Goal: Task Accomplishment & Management: Complete application form

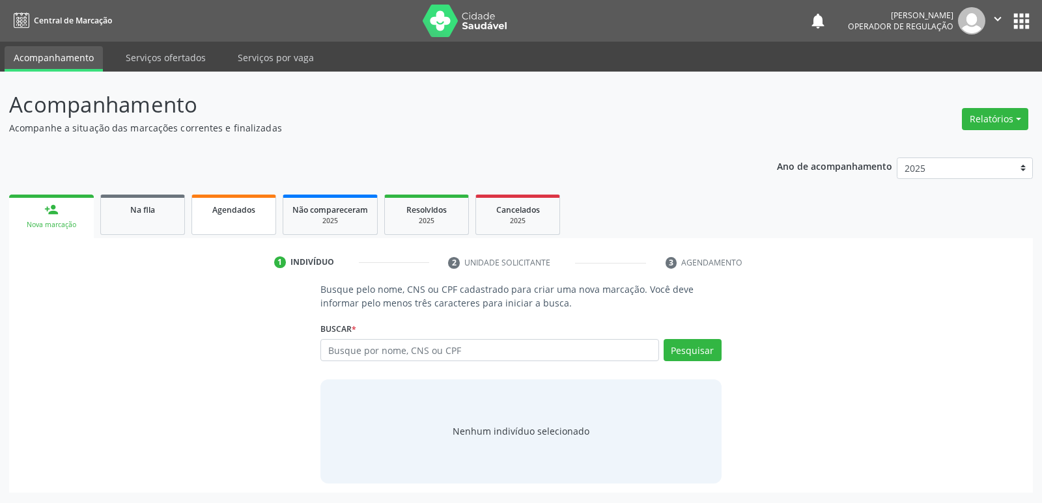
click at [230, 203] on div "Agendados" at bounding box center [233, 209] width 65 height 14
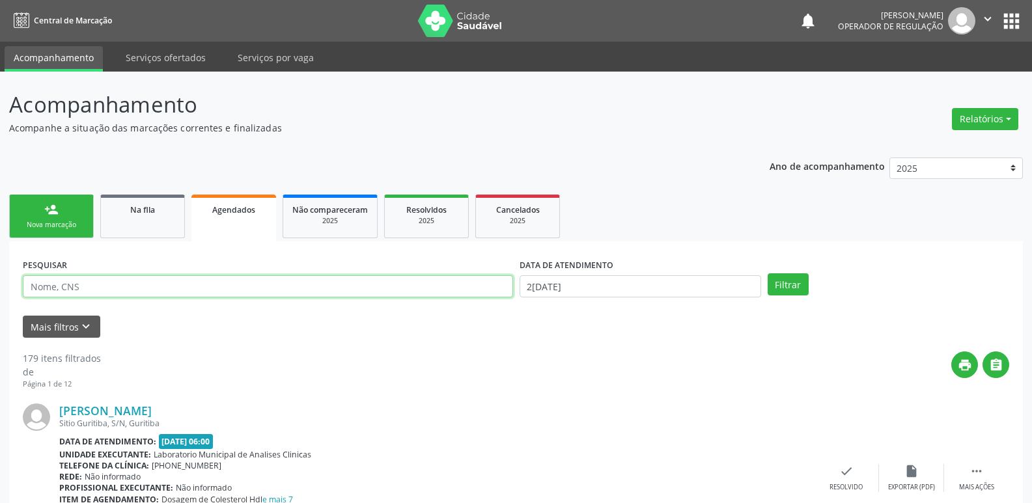
click at [159, 284] on input "text" at bounding box center [268, 286] width 490 height 22
type input "cezar apol"
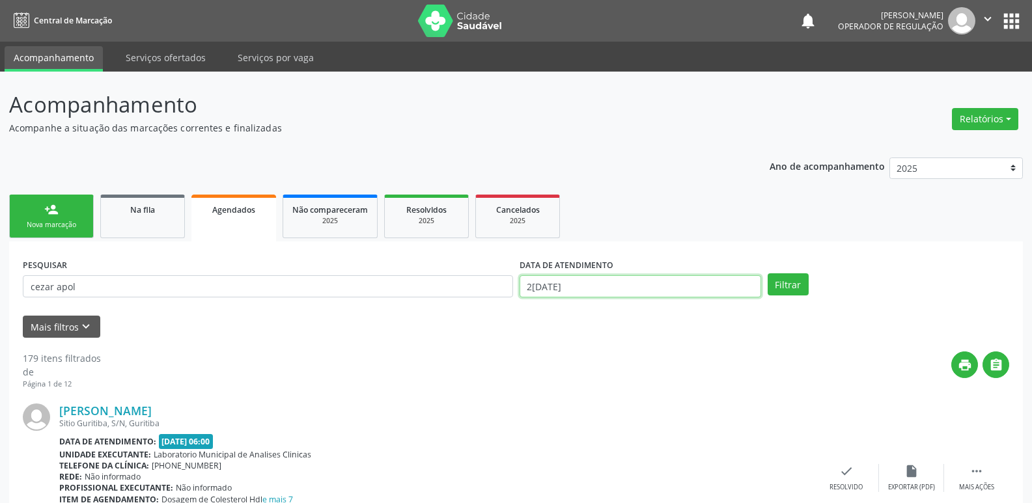
click at [565, 288] on input "2[DATE]" at bounding box center [640, 286] width 242 height 22
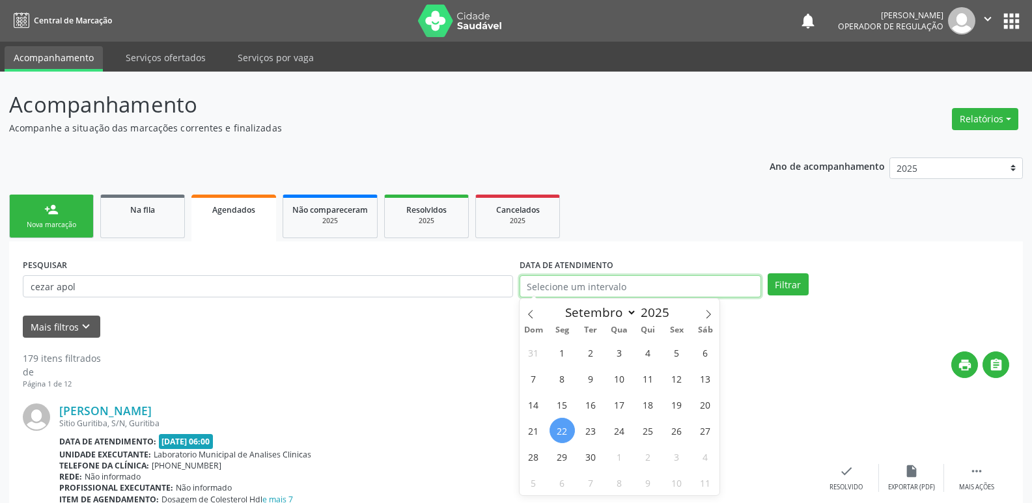
click at [767, 273] on button "Filtrar" at bounding box center [787, 284] width 41 height 22
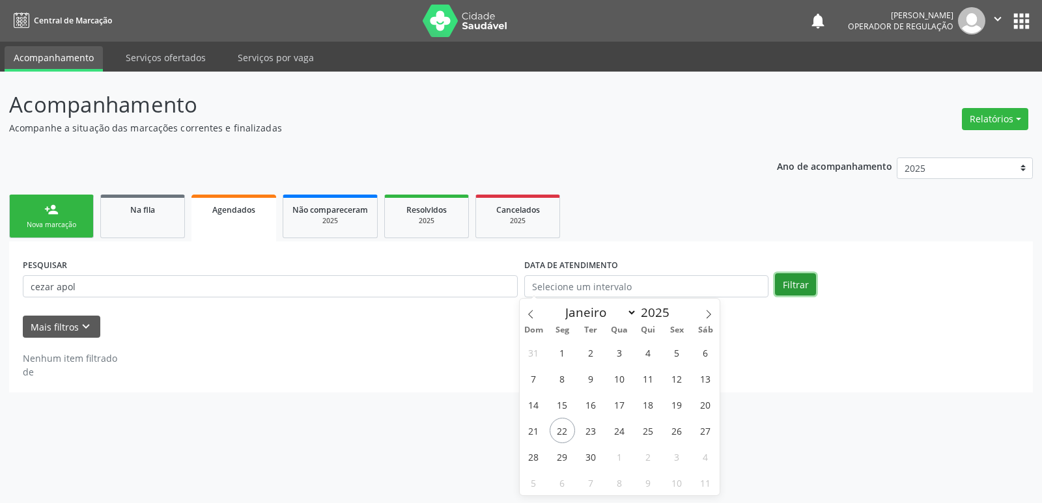
click at [807, 288] on button "Filtrar" at bounding box center [795, 284] width 41 height 22
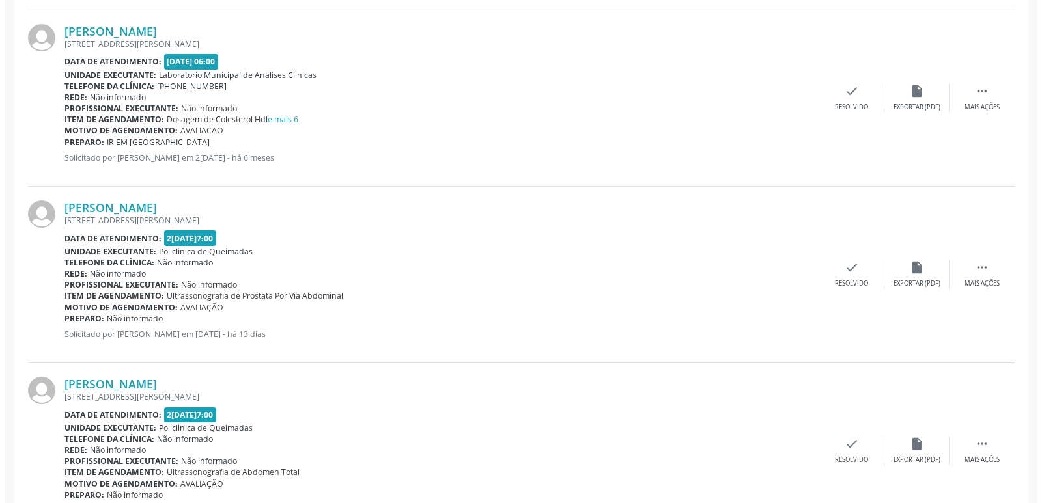
scroll to position [1850, 0]
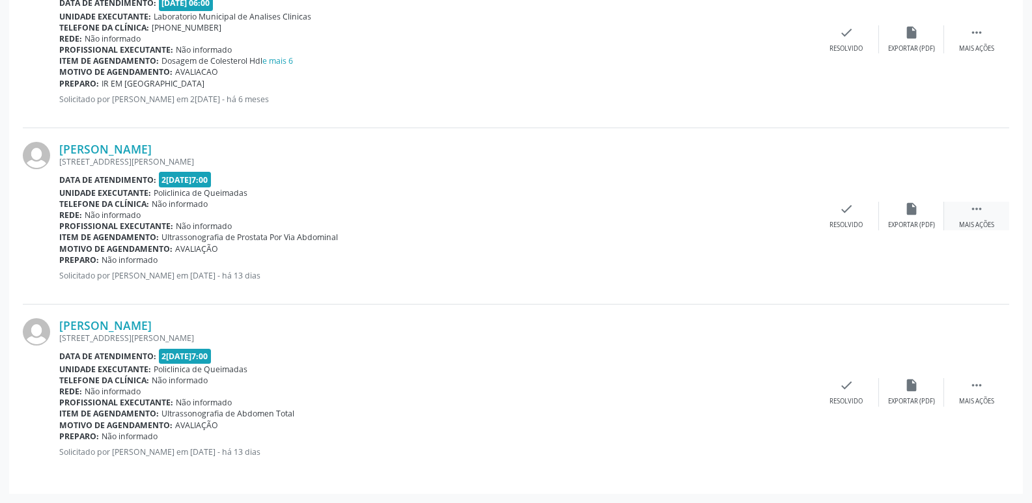
click at [991, 214] on div " Mais ações" at bounding box center [976, 216] width 65 height 28
click at [775, 215] on icon "cancel" at bounding box center [781, 209] width 14 height 14
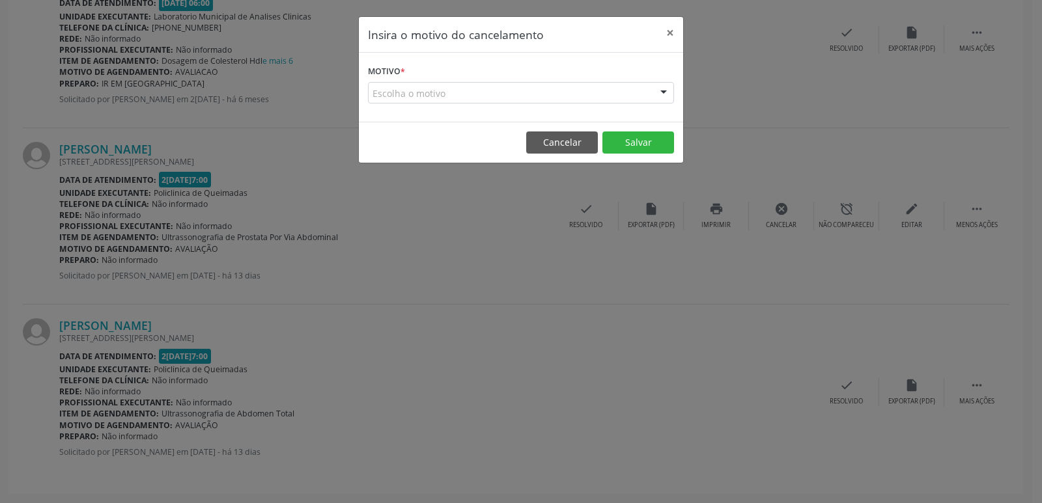
drag, startPoint x: 540, startPoint y: 89, endPoint x: 532, endPoint y: 94, distance: 8.5
click at [538, 89] on div "Escolha o motivo" at bounding box center [521, 93] width 306 height 22
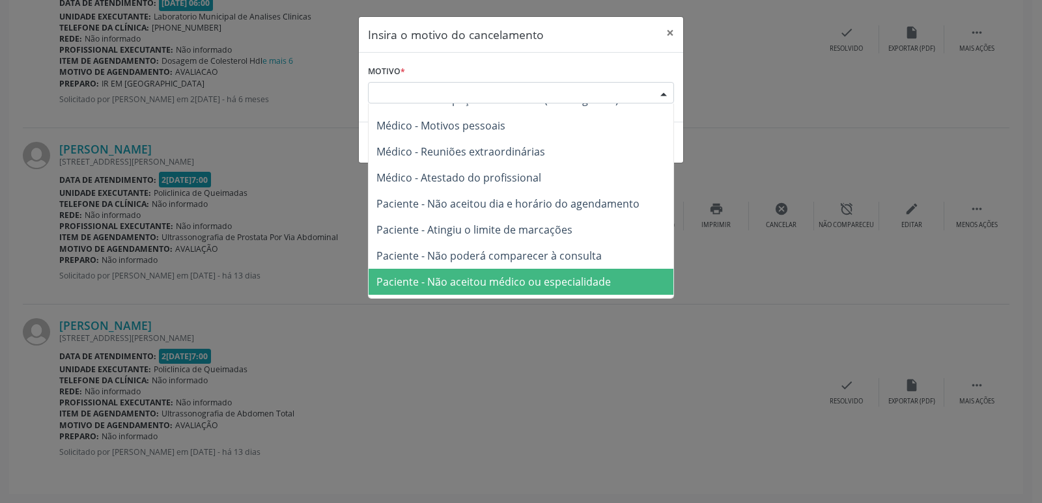
scroll to position [66, 0]
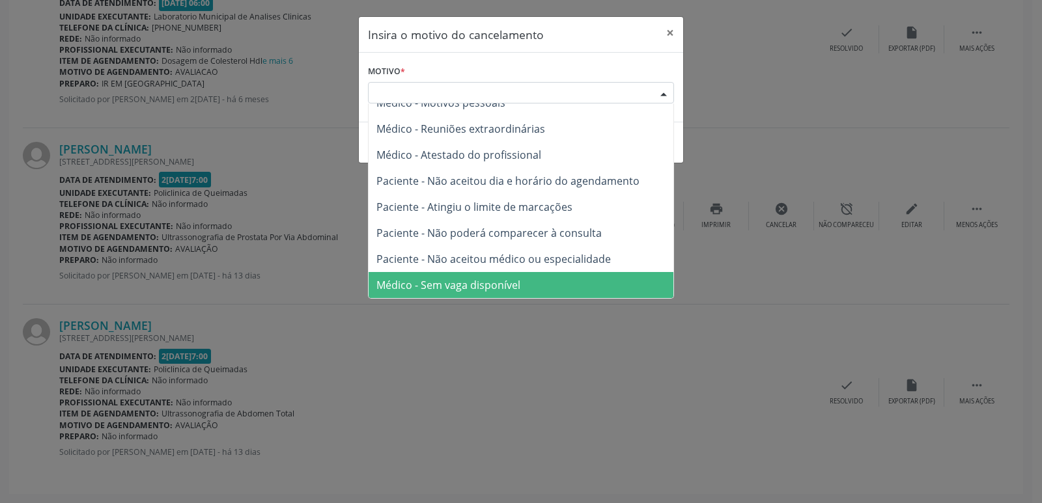
click at [447, 288] on span "Médico - Sem vaga disponível" at bounding box center [448, 285] width 144 height 14
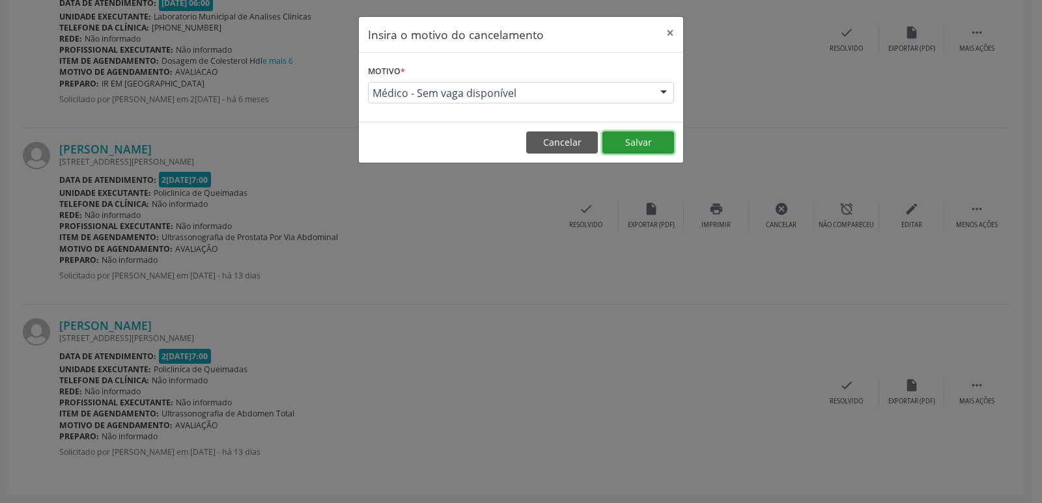
click at [647, 135] on button "Salvar" at bounding box center [638, 142] width 72 height 22
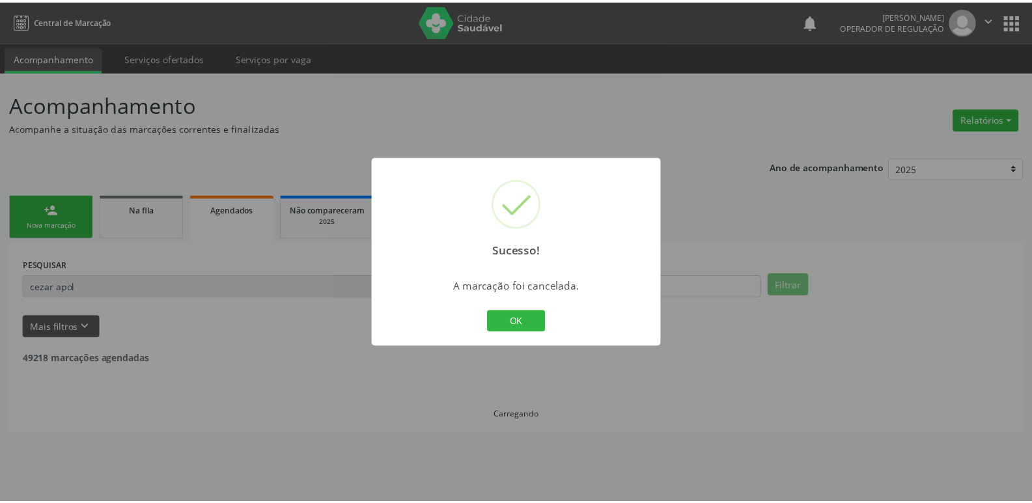
scroll to position [0, 0]
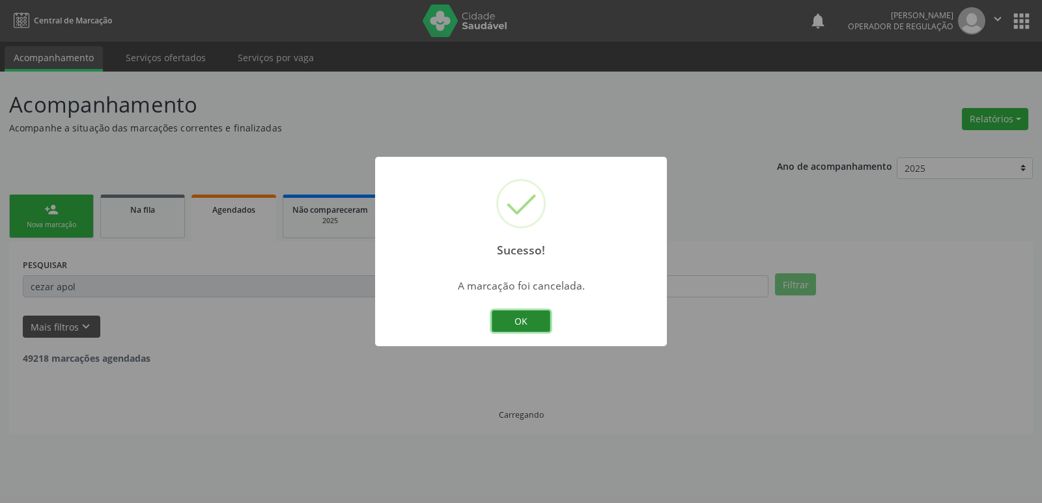
click at [526, 322] on button "OK" at bounding box center [520, 322] width 59 height 22
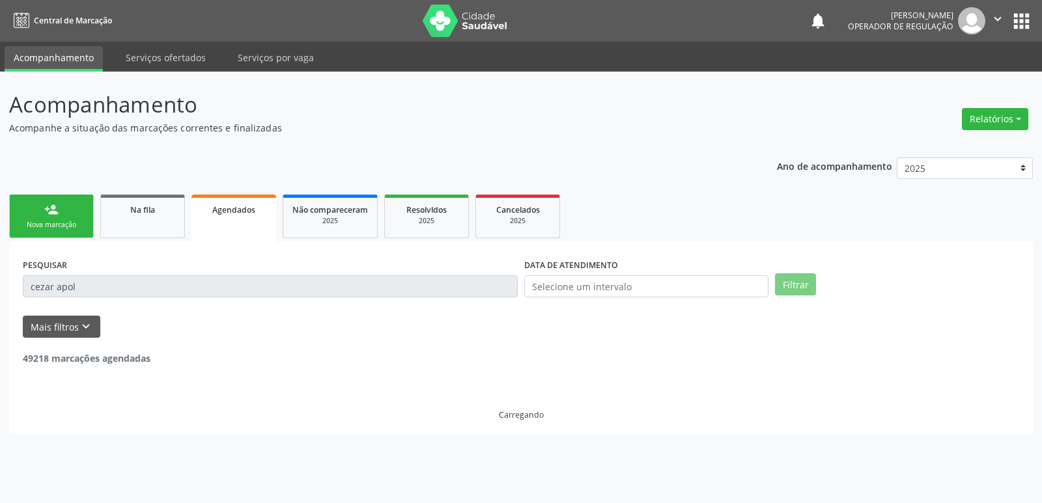
click at [61, 219] on link "person_add Nova marcação" at bounding box center [51, 217] width 85 height 44
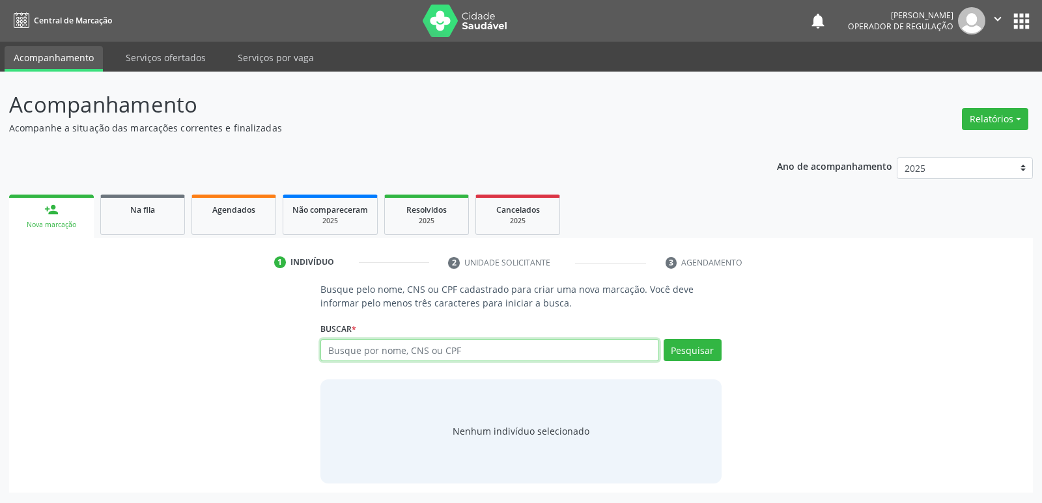
click at [355, 347] on input "text" at bounding box center [489, 350] width 338 height 22
type input "702500360137330"
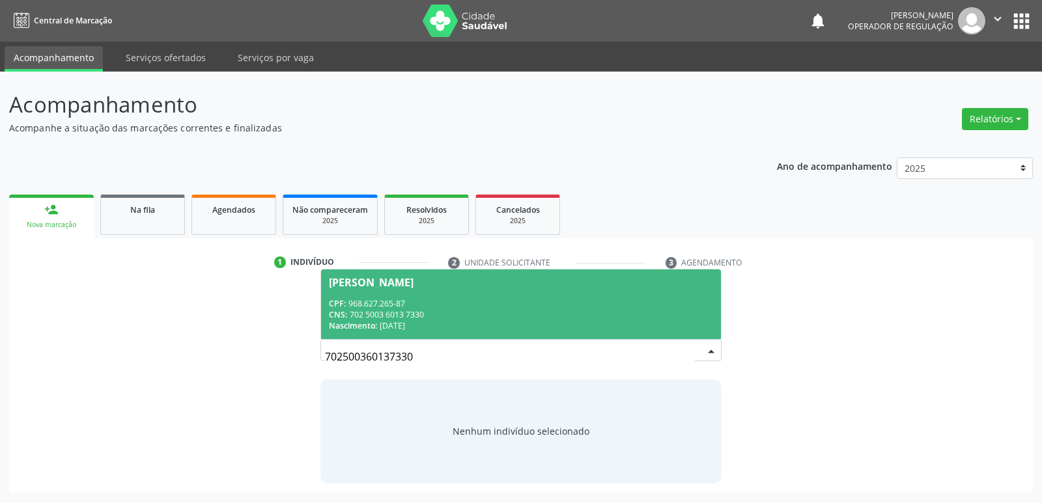
click at [475, 322] on div "Nascimento: [DATE]" at bounding box center [520, 325] width 383 height 11
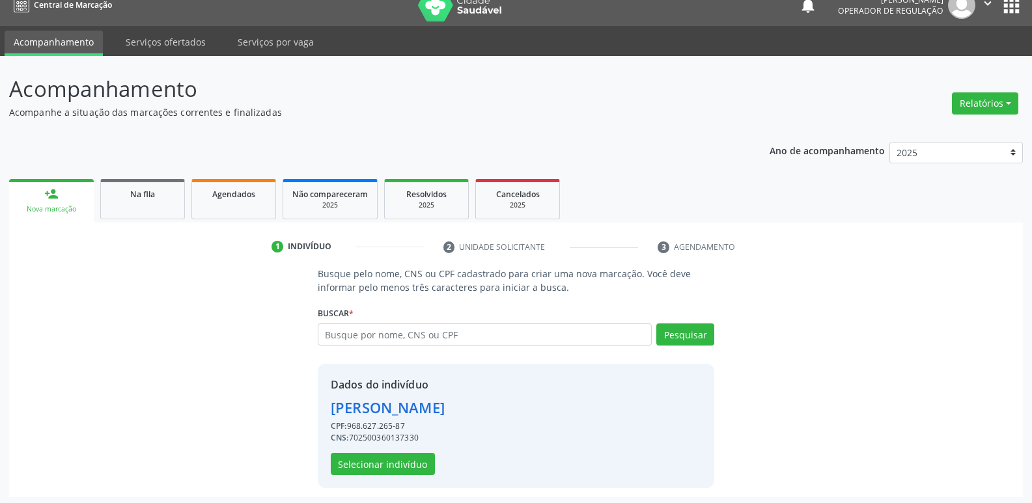
scroll to position [19, 0]
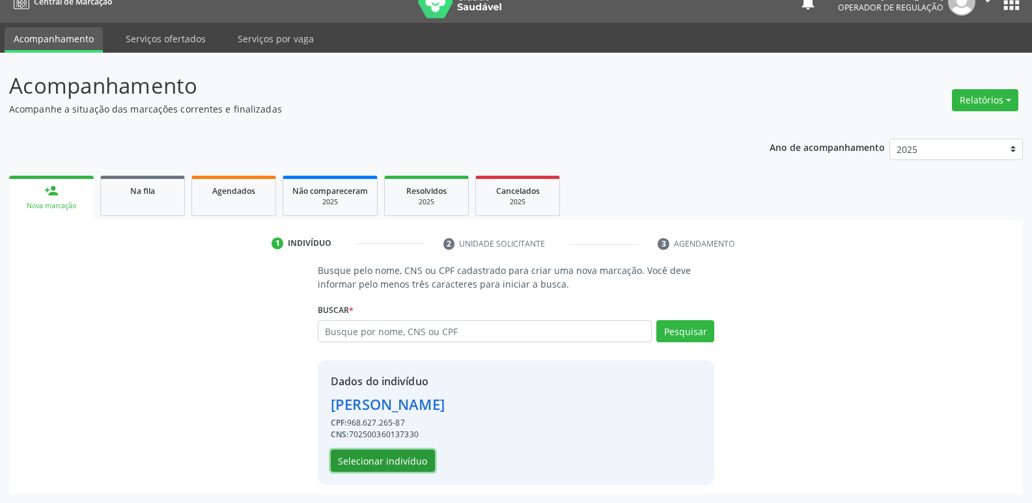
click at [385, 466] on button "Selecionar indivíduo" at bounding box center [383, 461] width 104 height 22
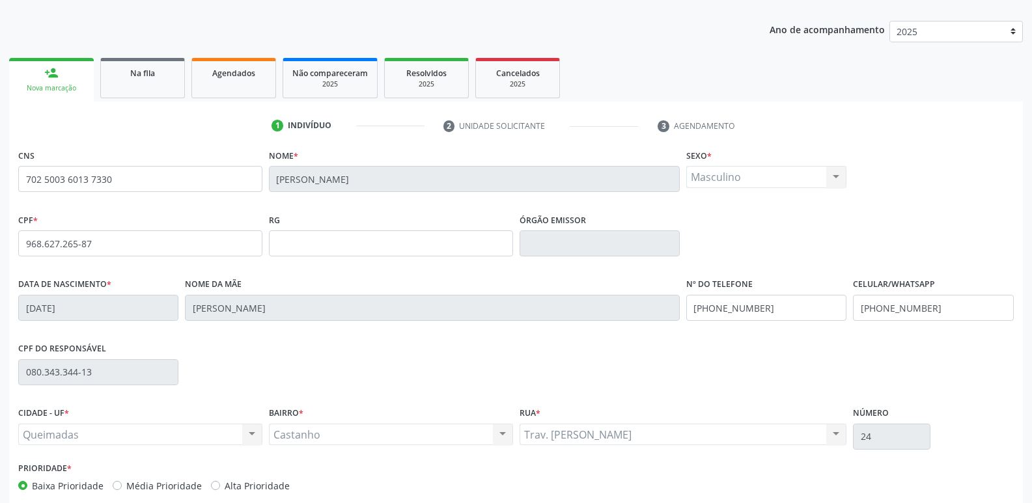
scroll to position [202, 0]
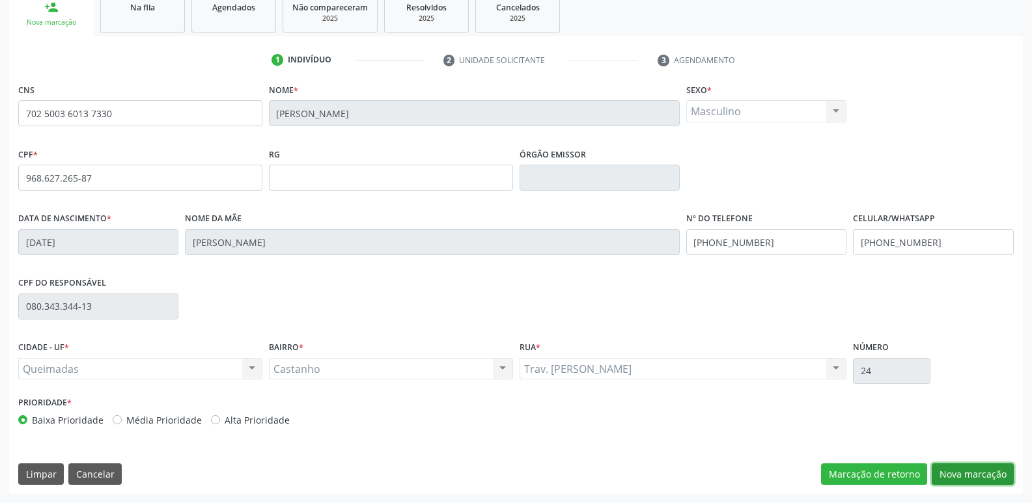
click at [977, 475] on button "Nova marcação" at bounding box center [973, 474] width 82 height 22
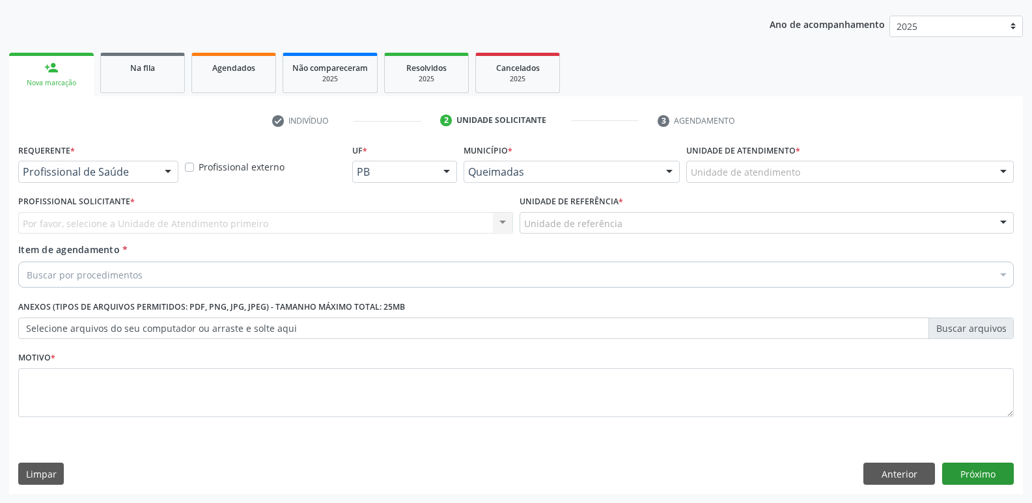
scroll to position [142, 0]
drag, startPoint x: 145, startPoint y: 167, endPoint x: 144, endPoint y: 201, distance: 34.5
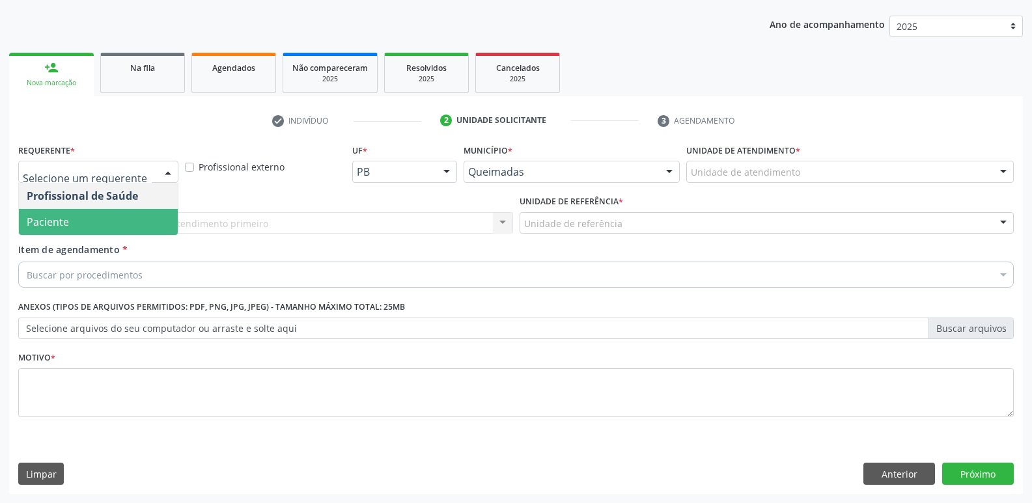
drag, startPoint x: 139, startPoint y: 231, endPoint x: 159, endPoint y: 222, distance: 21.6
click at [144, 229] on span "Paciente" at bounding box center [98, 222] width 159 height 26
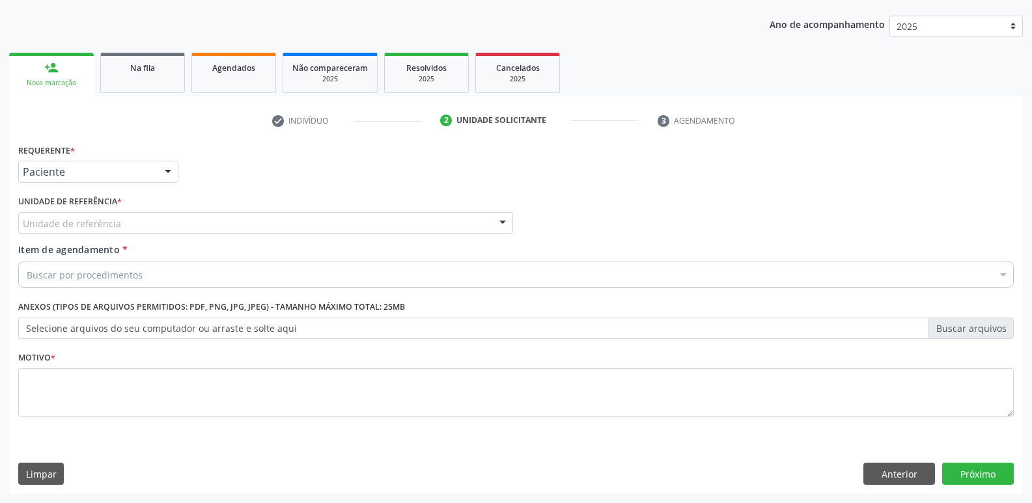
click at [179, 217] on div "Unidade de referência" at bounding box center [265, 223] width 495 height 22
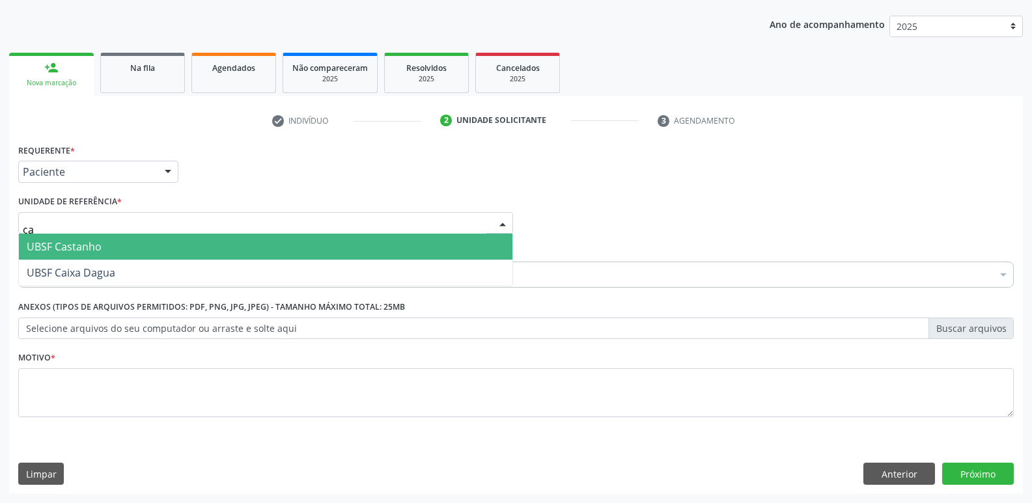
type input "cas"
drag, startPoint x: 143, startPoint y: 248, endPoint x: 154, endPoint y: 254, distance: 12.5
click at [145, 244] on span "UBSF Castanho" at bounding box center [265, 247] width 493 height 26
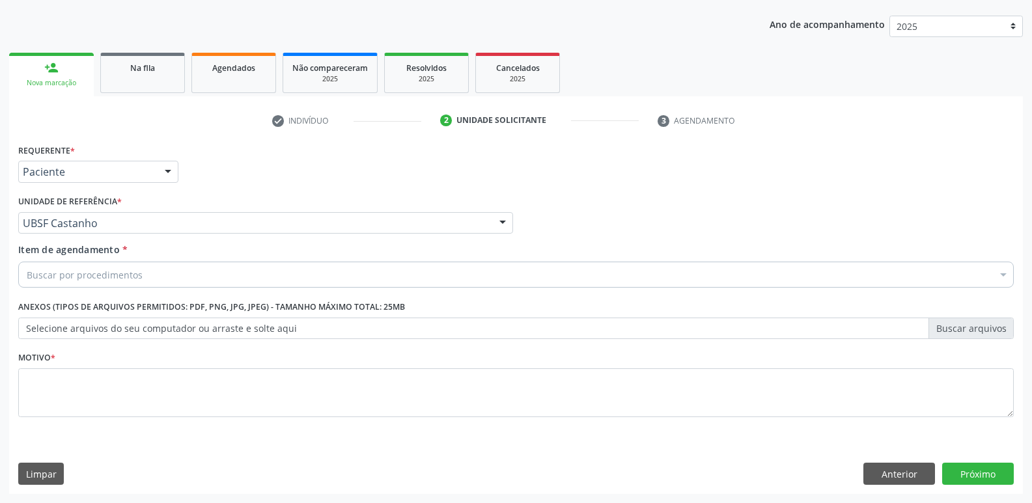
click at [178, 272] on div "Buscar por procedimentos" at bounding box center [515, 275] width 995 height 26
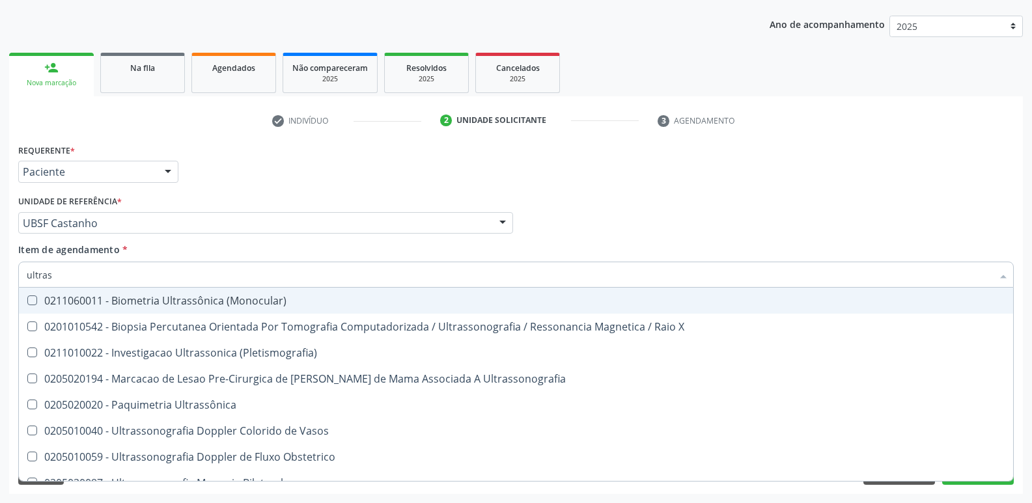
type input "ultrass"
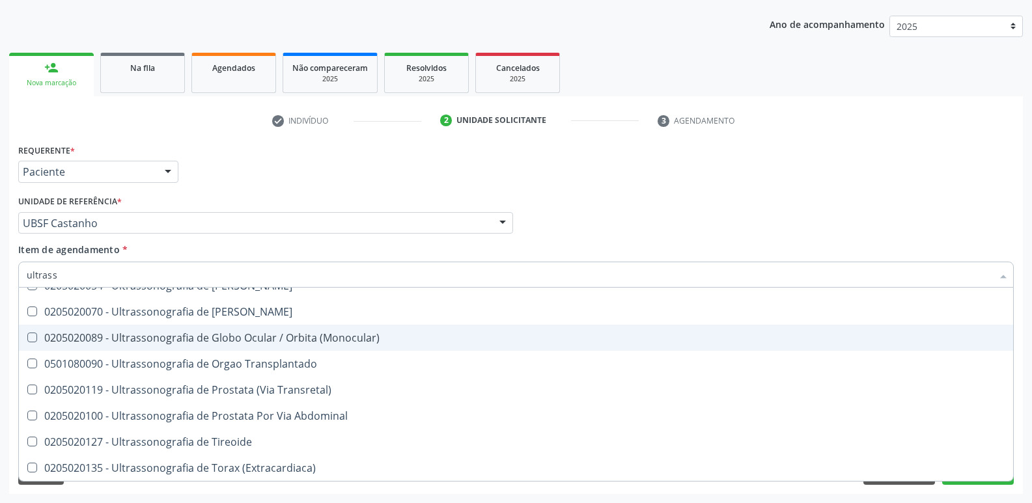
scroll to position [340, 0]
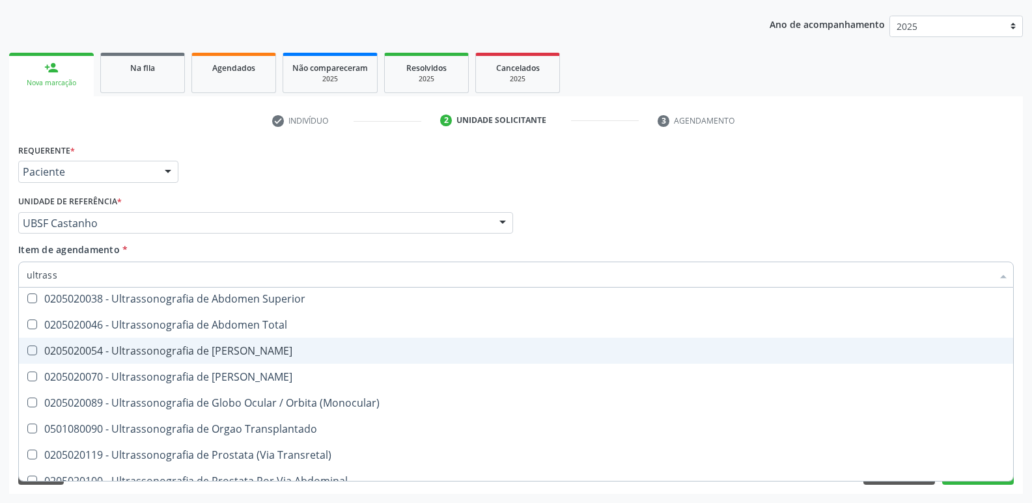
click at [281, 346] on div "0205020054 - Ultrassonografia de [PERSON_NAME]" at bounding box center [516, 351] width 978 height 10
click at [287, 351] on div "0205020054 - Ultrassonografia de [PERSON_NAME]" at bounding box center [516, 351] width 978 height 10
checkbox Urinario "false"
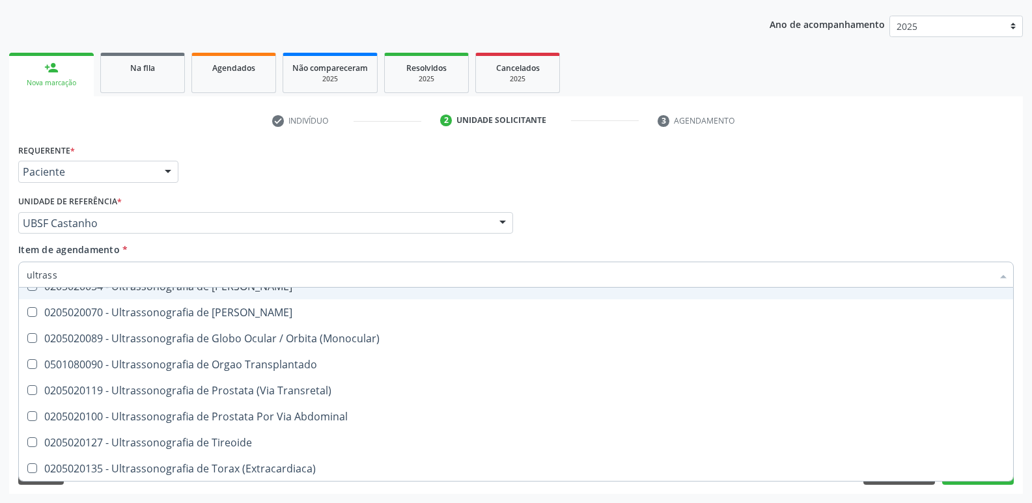
scroll to position [406, 0]
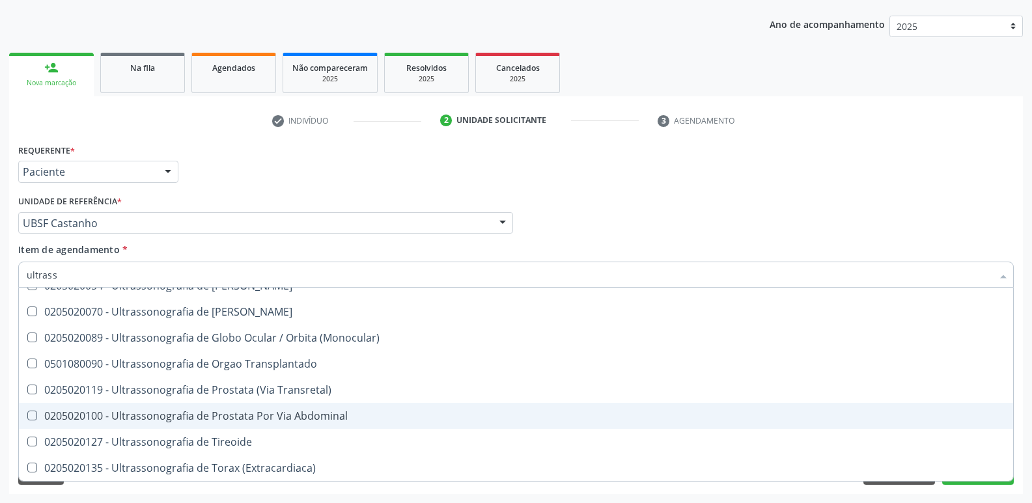
click at [281, 411] on div "0205020100 - Ultrassonografia de Prostata Por Via Abdominal" at bounding box center [516, 416] width 978 height 10
checkbox Abdominal "true"
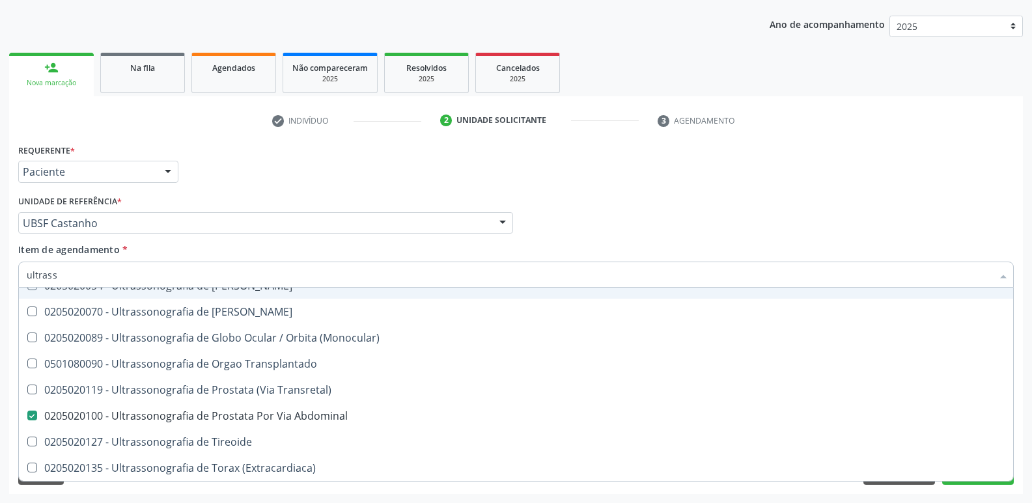
click at [378, 202] on div "Unidade de referência * UBSF Castanho UBSF Ligeiro II UBSF Saulo Leal [PERSON_N…" at bounding box center [265, 213] width 495 height 42
checkbox X "true"
checkbox Abdominal "false"
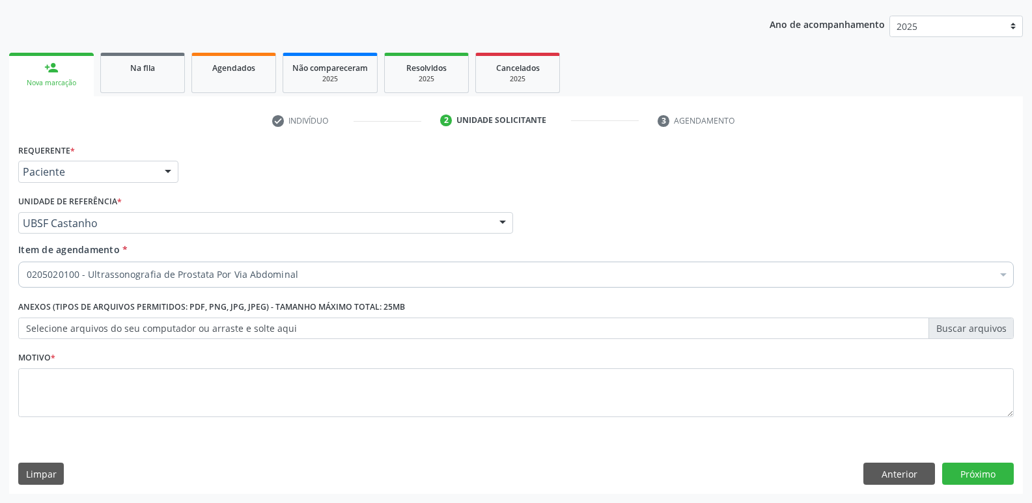
scroll to position [0, 0]
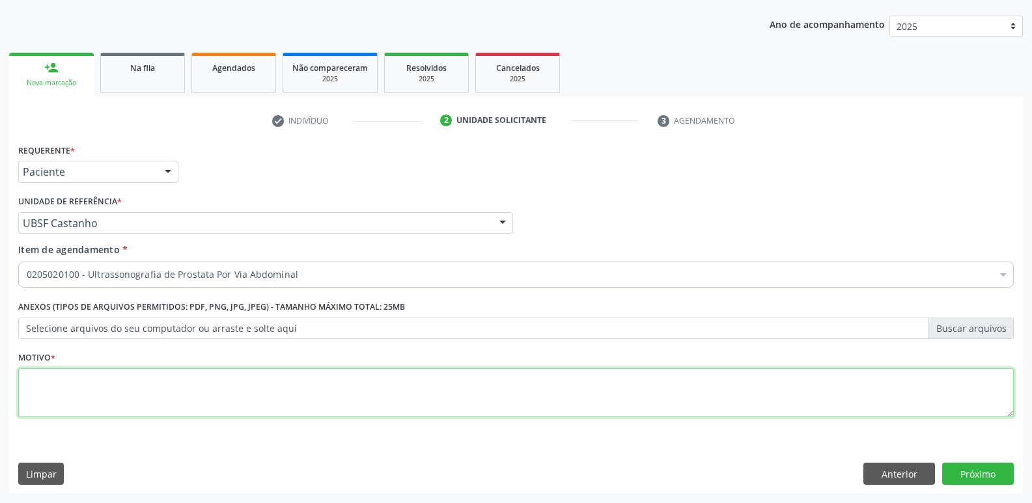
click at [252, 381] on textarea at bounding box center [515, 392] width 995 height 49
type textarea "avaliação"
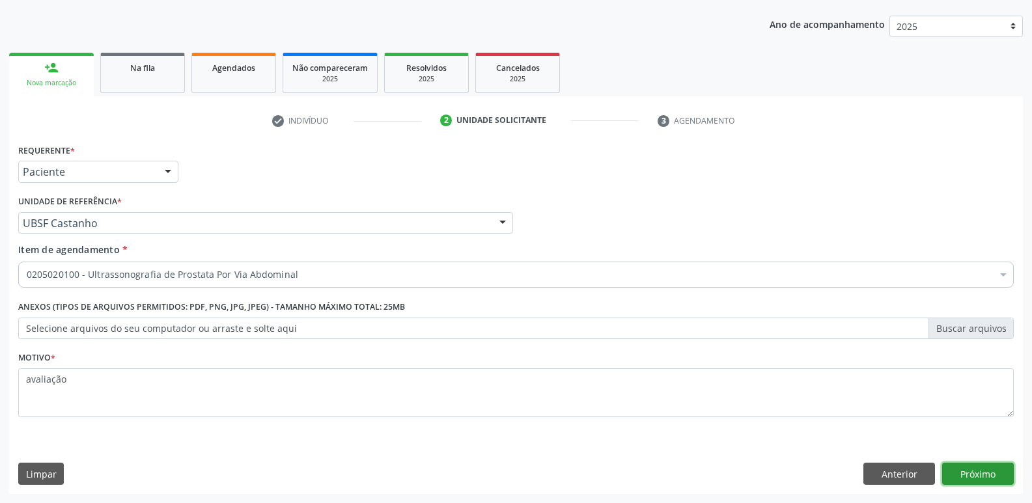
click at [977, 470] on button "Próximo" at bounding box center [978, 474] width 72 height 22
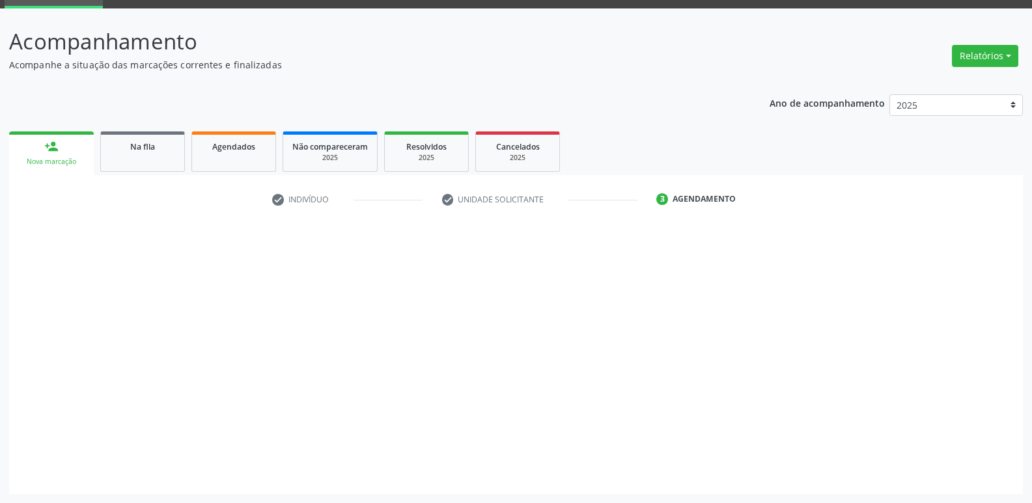
scroll to position [63, 0]
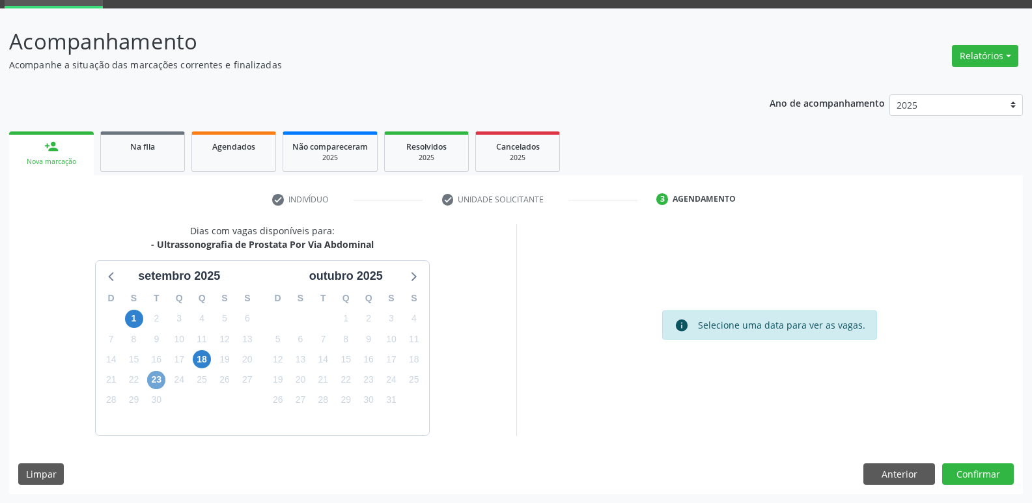
click at [160, 380] on span "23" at bounding box center [156, 380] width 18 height 18
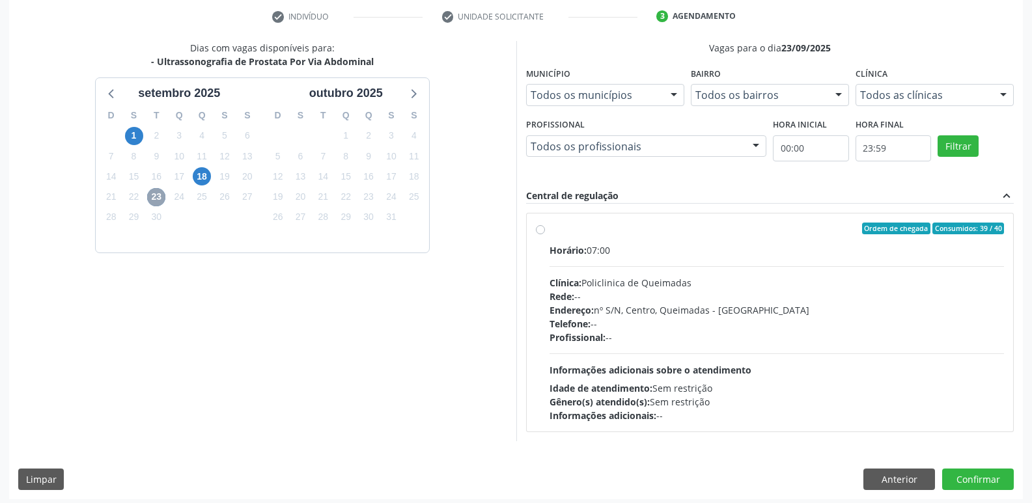
scroll to position [251, 0]
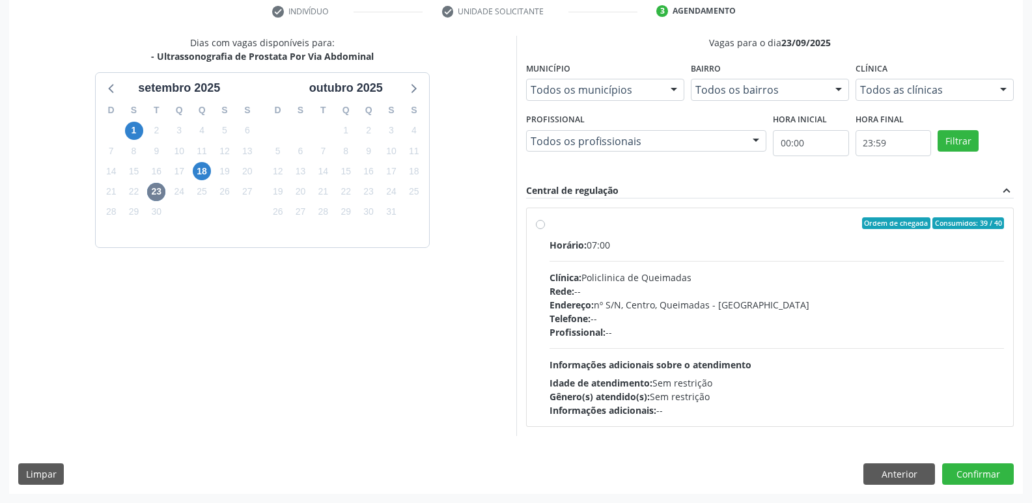
click at [792, 302] on div "Endereço: nº S/N, Centro, Queimadas - [GEOGRAPHIC_DATA]" at bounding box center [776, 305] width 455 height 14
click at [545, 229] on input "Ordem de chegada Consumidos: 39 / 40 Horário: 07:00 Clínica: Policlinica de Que…" at bounding box center [540, 223] width 9 height 12
radio input "true"
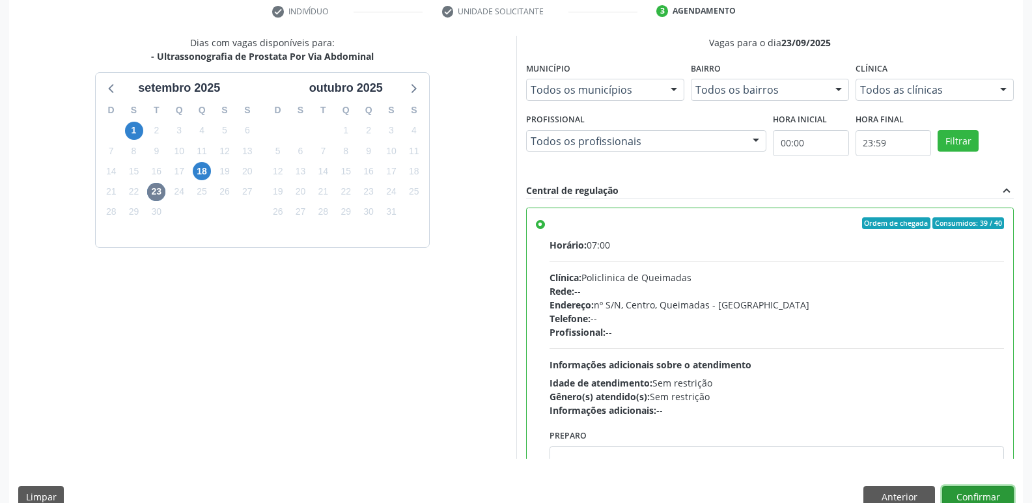
click at [953, 491] on button "Confirmar" at bounding box center [978, 497] width 72 height 22
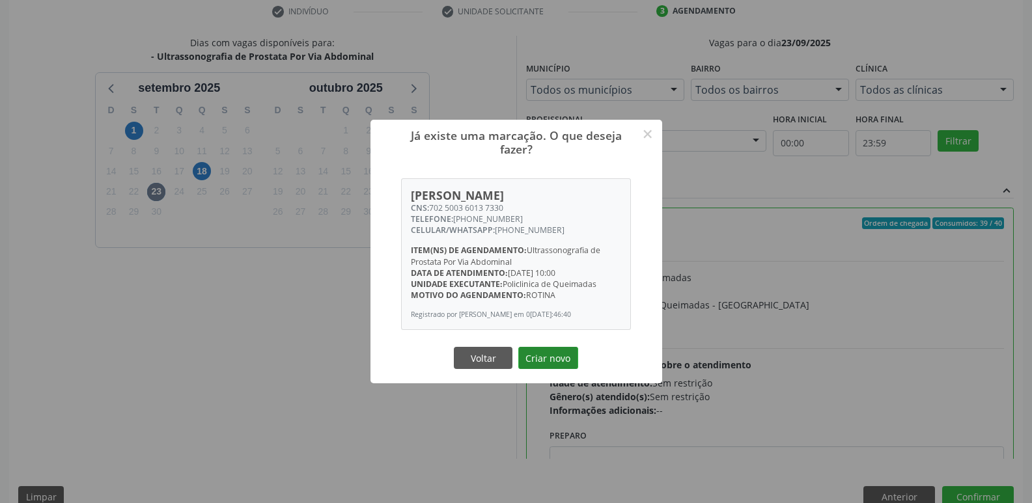
click at [558, 356] on button "Criar novo" at bounding box center [548, 358] width 60 height 22
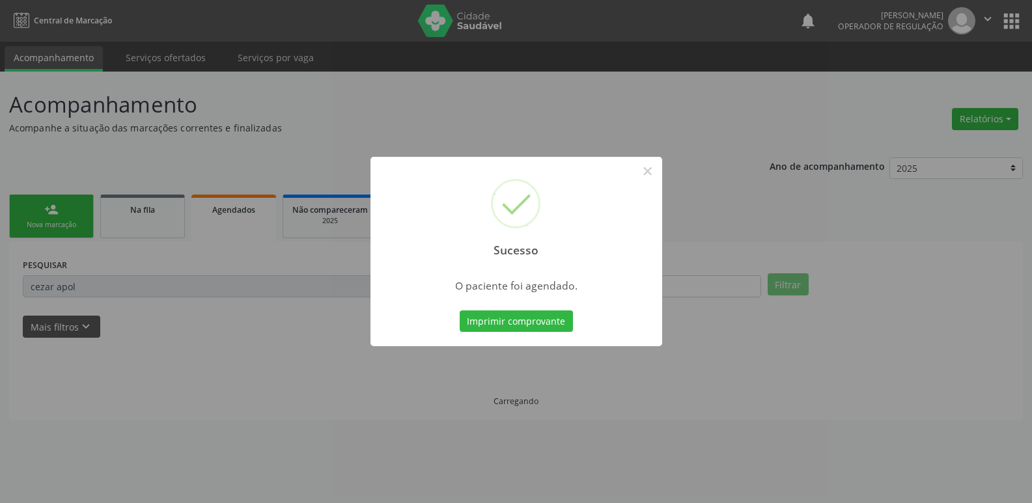
scroll to position [0, 0]
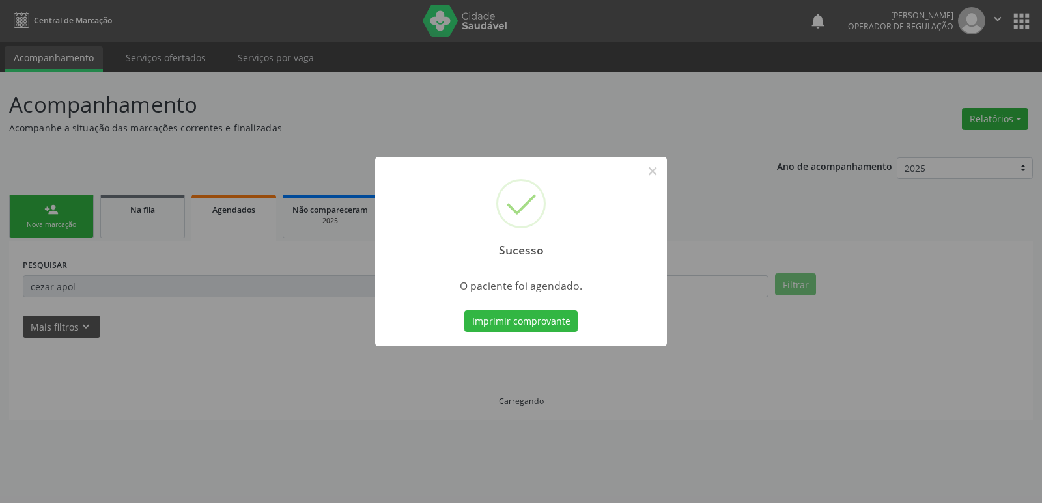
click at [464, 311] on button "Imprimir comprovante" at bounding box center [520, 322] width 113 height 22
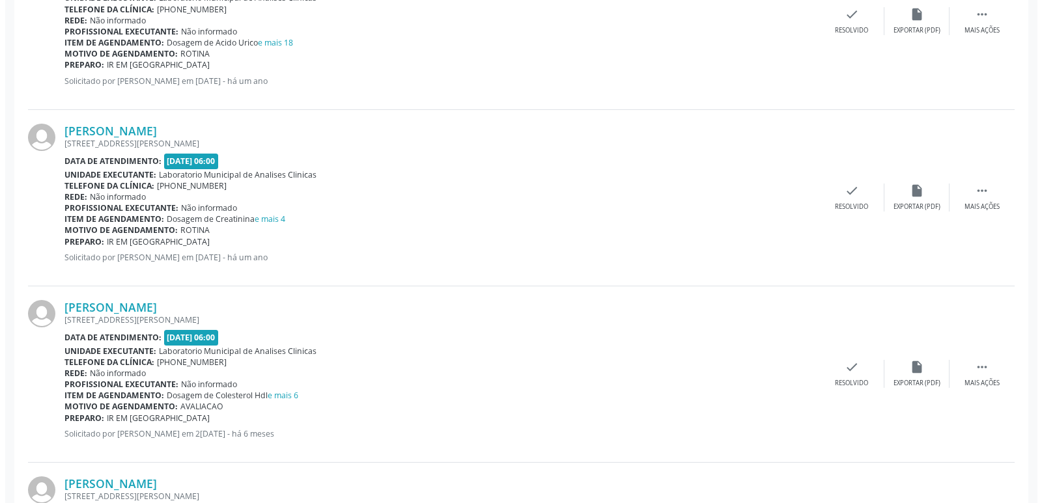
scroll to position [1674, 0]
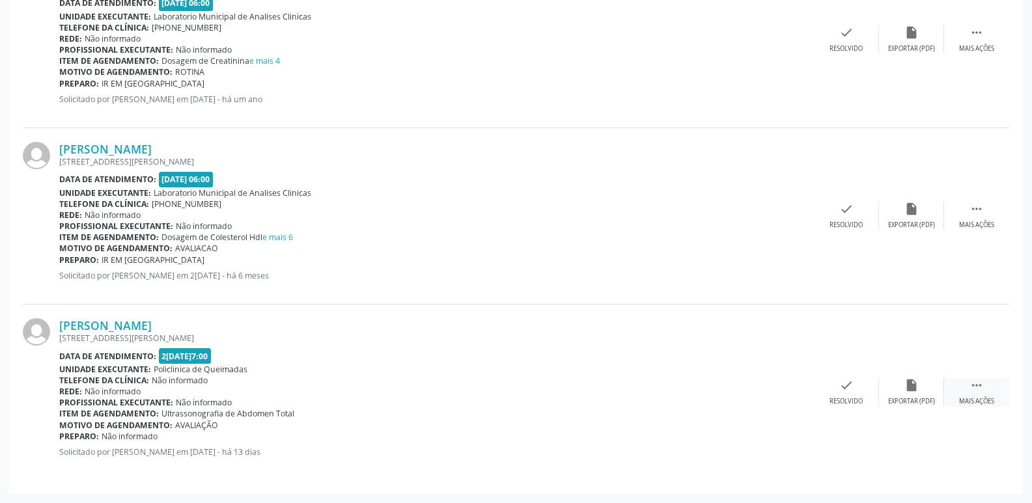
click at [989, 383] on div " Mais ações" at bounding box center [976, 392] width 65 height 28
click at [791, 385] on div "cancel Cancelar" at bounding box center [781, 392] width 65 height 28
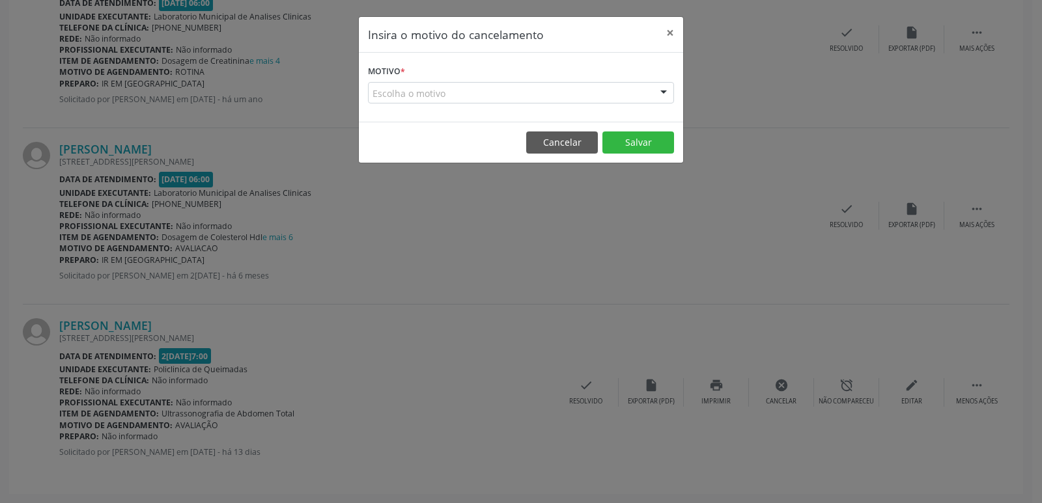
drag, startPoint x: 402, startPoint y: 90, endPoint x: 402, endPoint y: 99, distance: 9.1
click at [402, 90] on div "Escolha o motivo" at bounding box center [521, 93] width 306 height 22
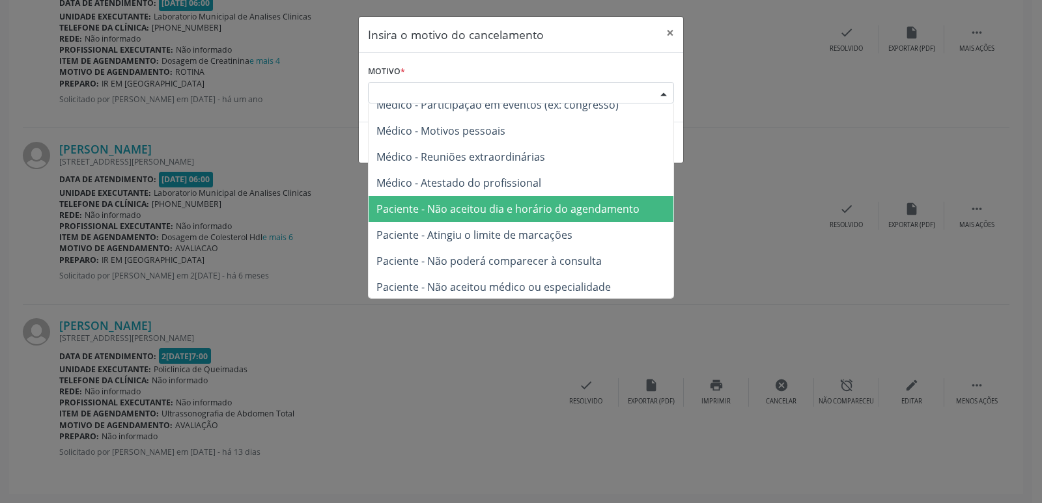
scroll to position [66, 0]
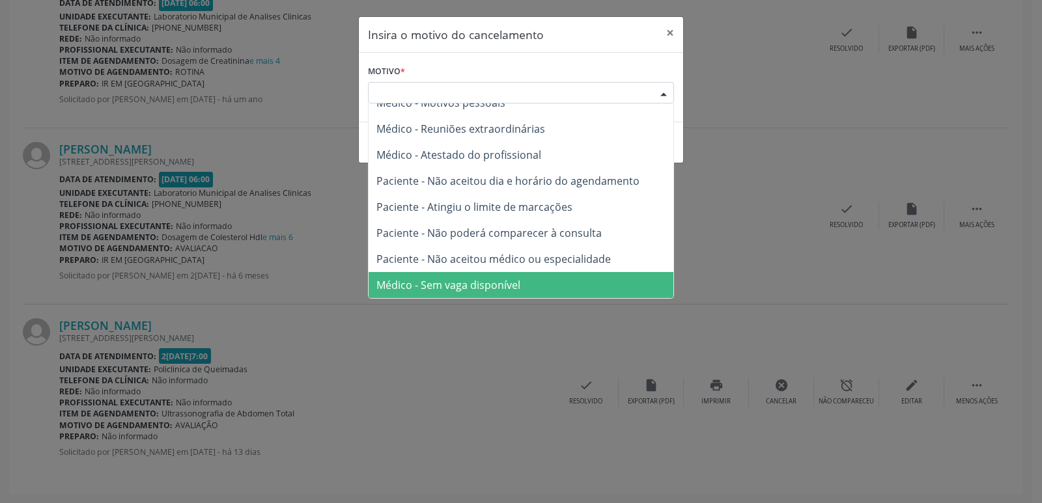
click at [458, 286] on span "Médico - Sem vaga disponível" at bounding box center [448, 285] width 144 height 14
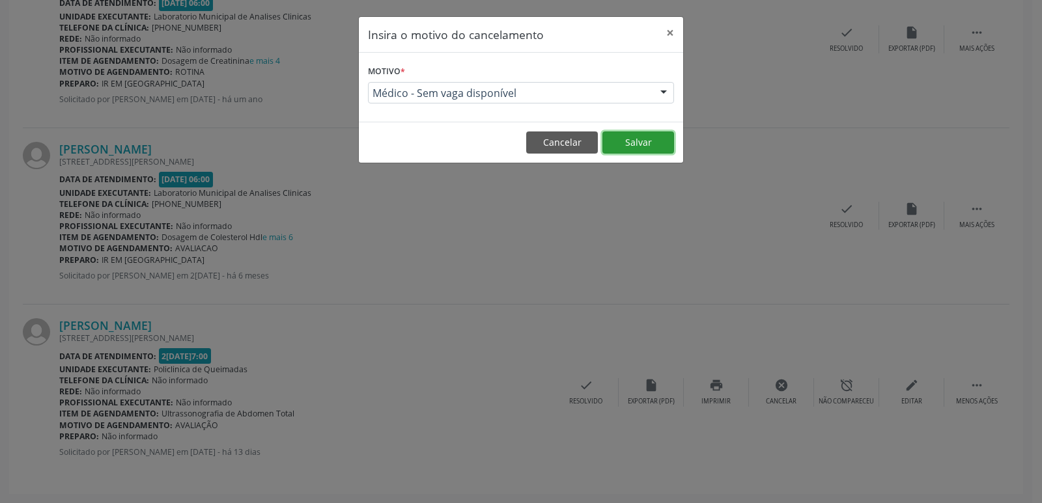
click at [639, 142] on button "Salvar" at bounding box center [638, 142] width 72 height 22
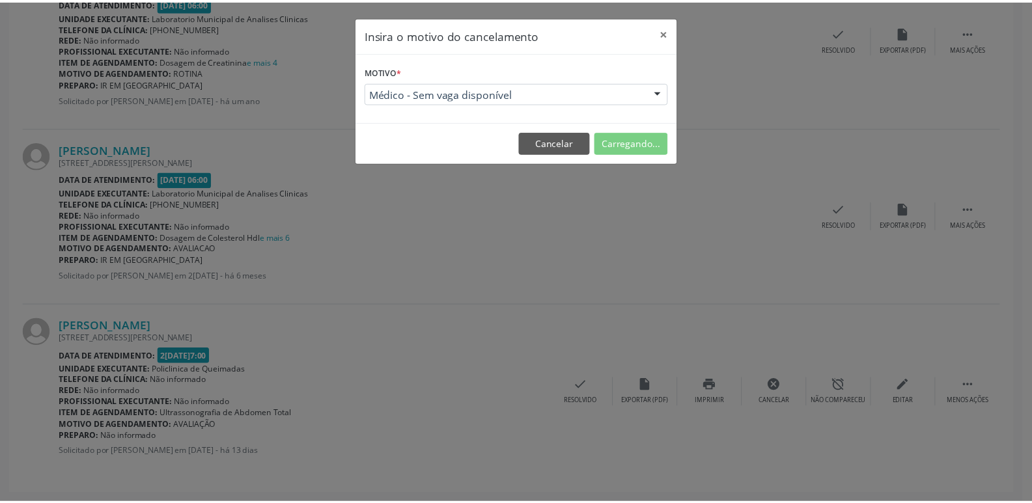
scroll to position [0, 0]
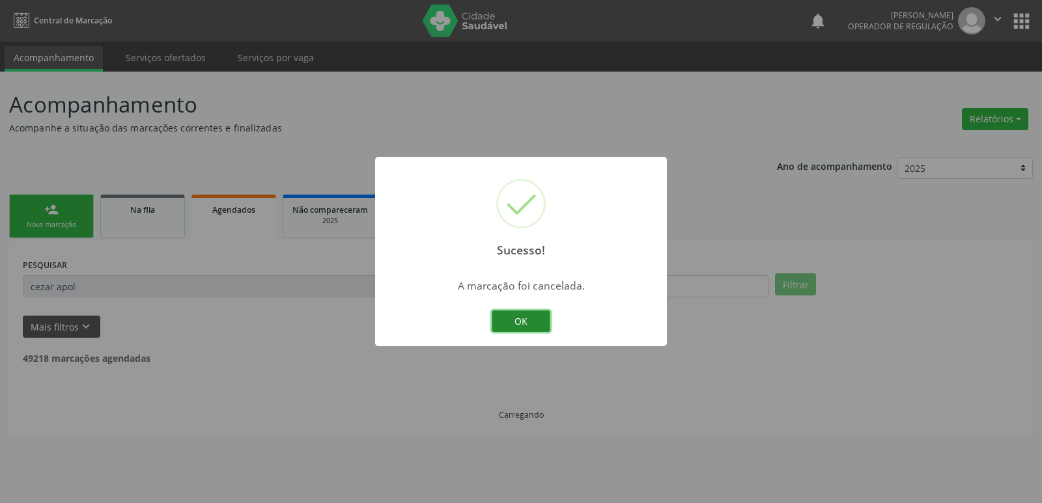
drag, startPoint x: 522, startPoint y: 320, endPoint x: 510, endPoint y: 325, distance: 12.8
click at [522, 320] on button "OK" at bounding box center [520, 322] width 59 height 22
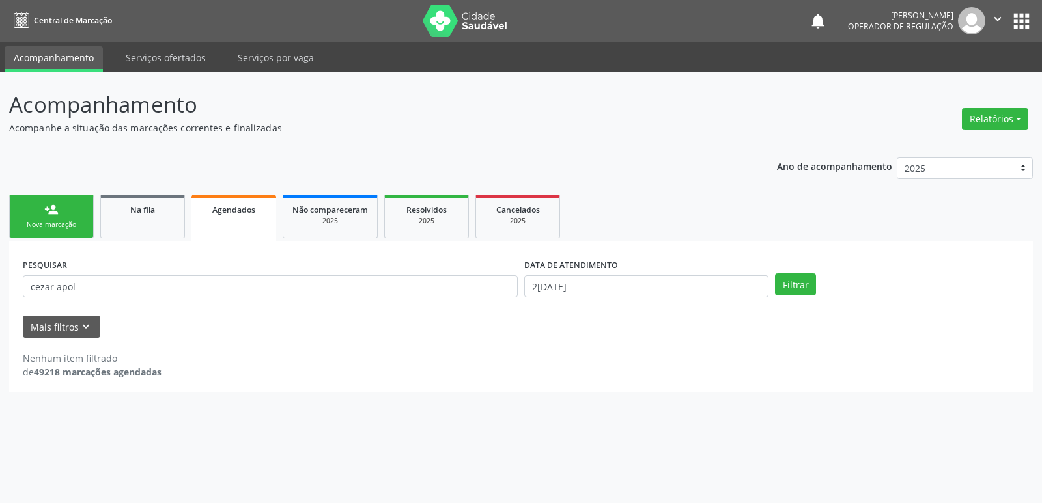
click at [80, 215] on link "person_add Nova marcação" at bounding box center [51, 217] width 85 height 44
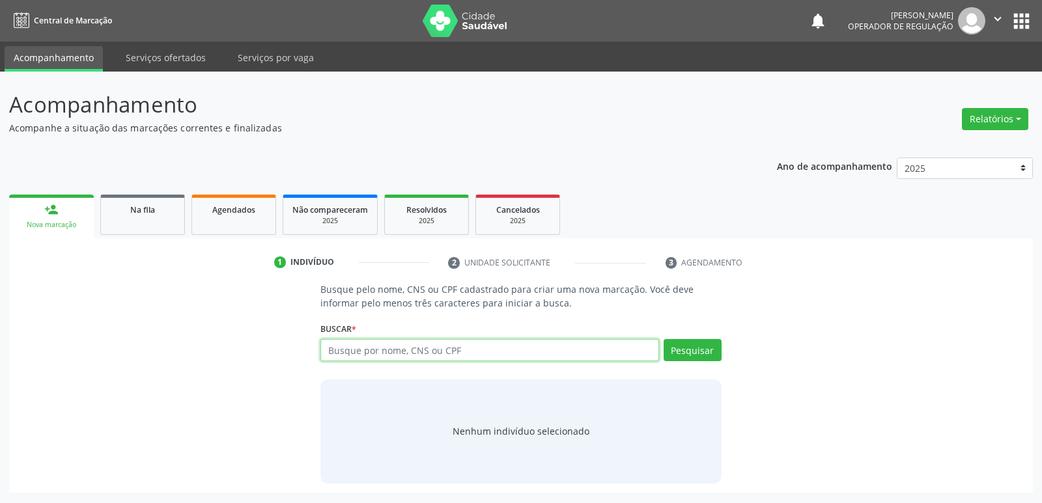
click at [330, 344] on input "text" at bounding box center [489, 350] width 338 height 22
type input "702500360137330"
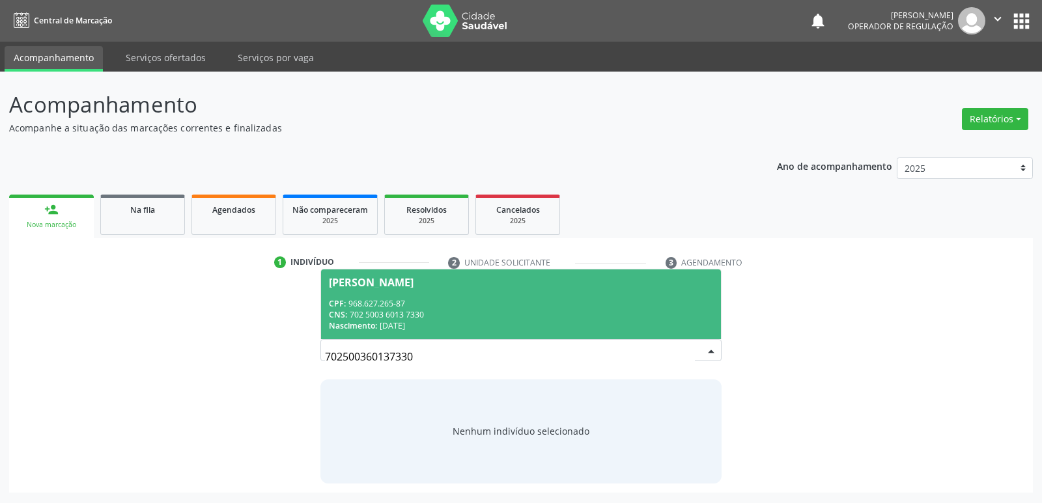
click at [446, 321] on div "Nascimento: [DATE]" at bounding box center [520, 325] width 383 height 11
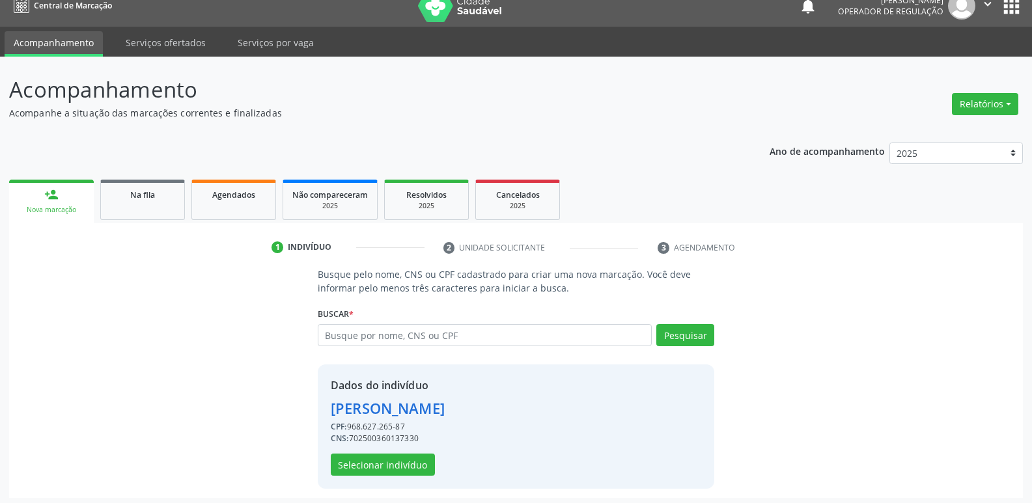
scroll to position [19, 0]
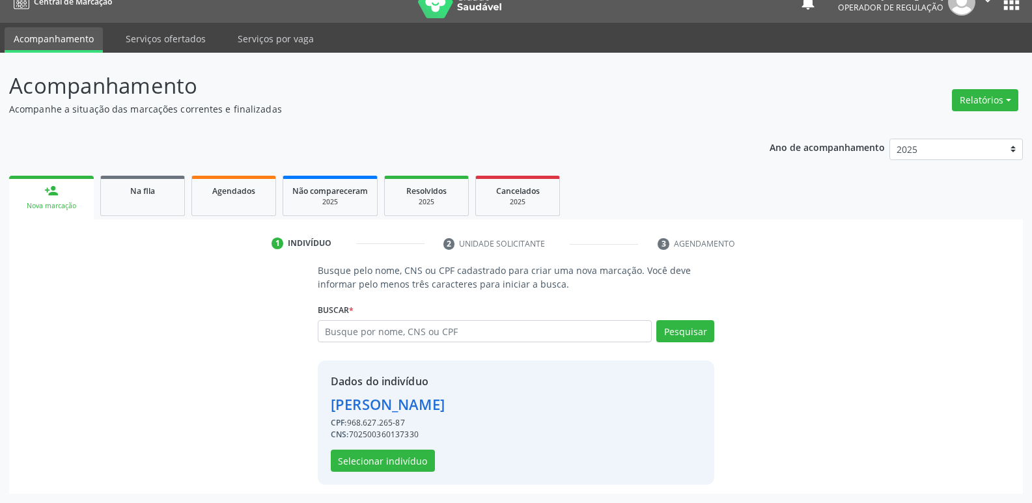
click at [412, 449] on div "Dados do indivíduo [PERSON_NAME] CPF: 968.627.265-87 CNS: 702500360137330 Selec…" at bounding box center [388, 423] width 114 height 98
click at [411, 454] on button "Selecionar indivíduo" at bounding box center [383, 461] width 104 height 22
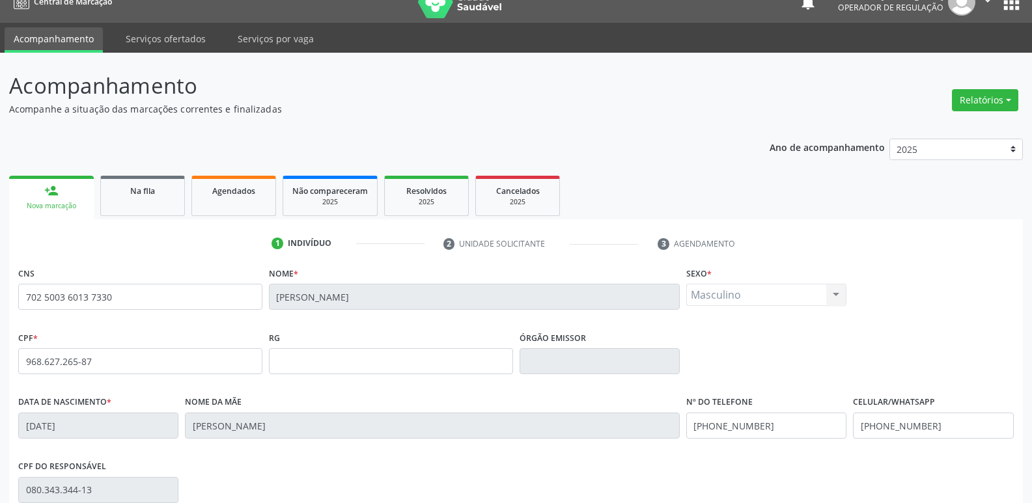
scroll to position [202, 0]
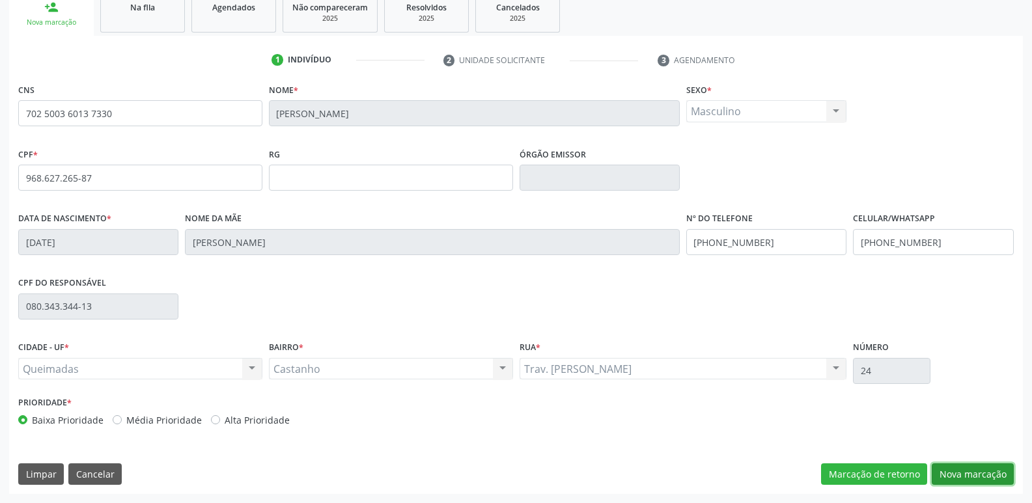
click at [956, 473] on button "Nova marcação" at bounding box center [973, 474] width 82 height 22
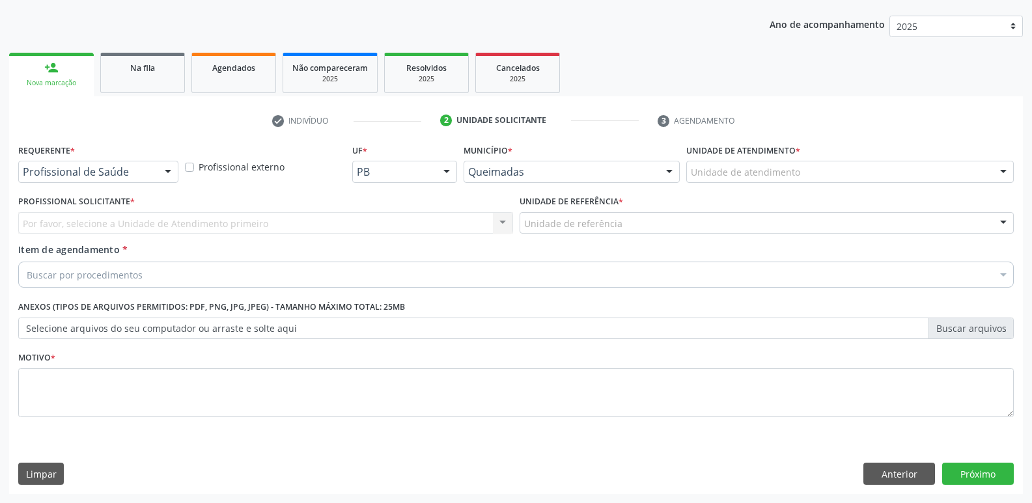
scroll to position [142, 0]
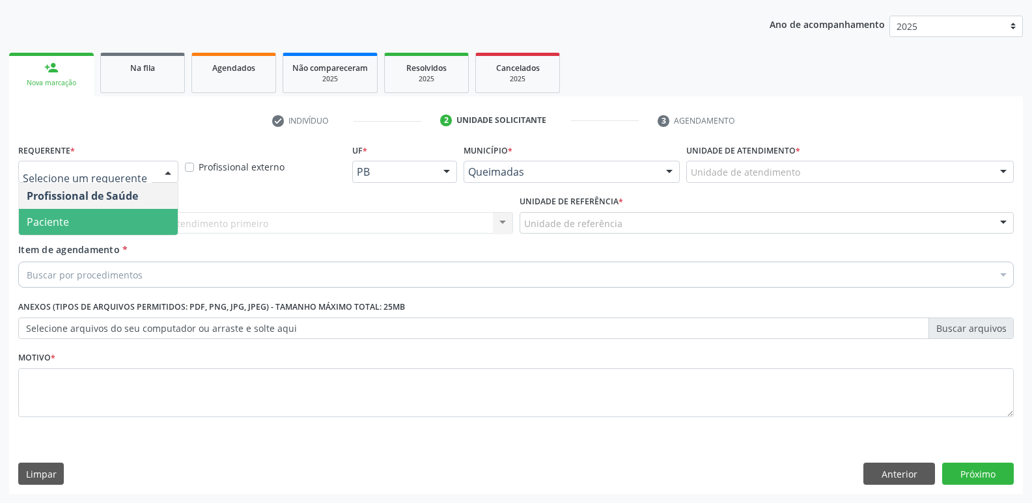
drag, startPoint x: 124, startPoint y: 225, endPoint x: 152, endPoint y: 217, distance: 28.3
click at [126, 225] on span "Paciente" at bounding box center [98, 222] width 159 height 26
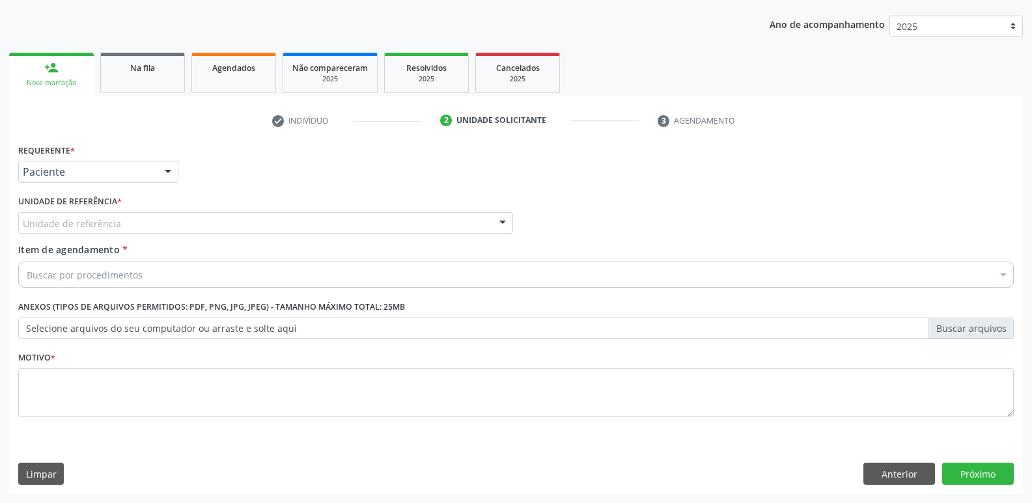
click at [187, 224] on div "Unidade de referência" at bounding box center [265, 223] width 495 height 22
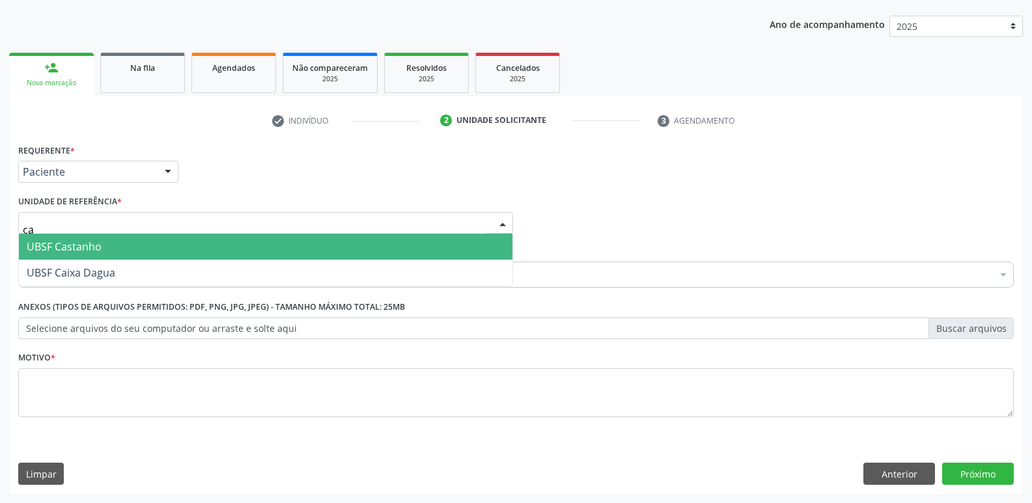
type input "cas"
click at [134, 249] on span "UBSF Castanho" at bounding box center [265, 247] width 493 height 26
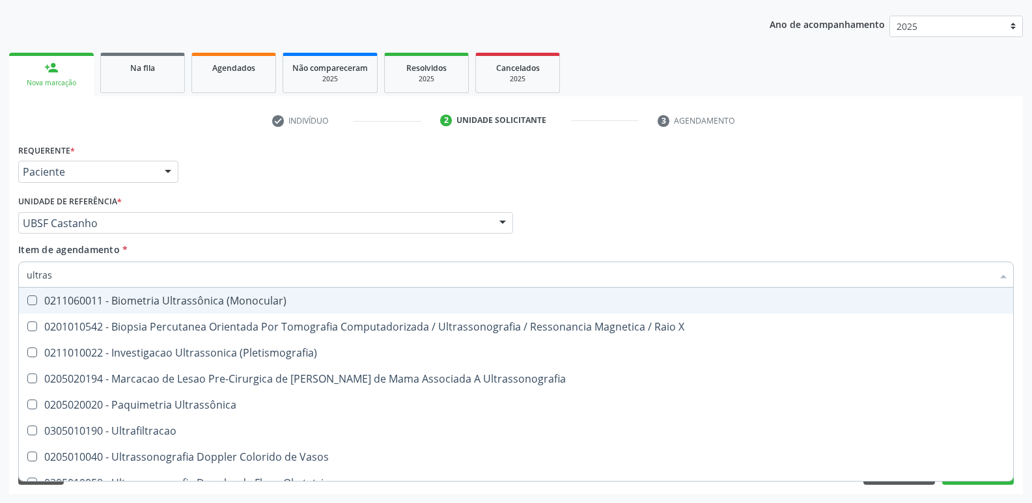
type input "ultrass"
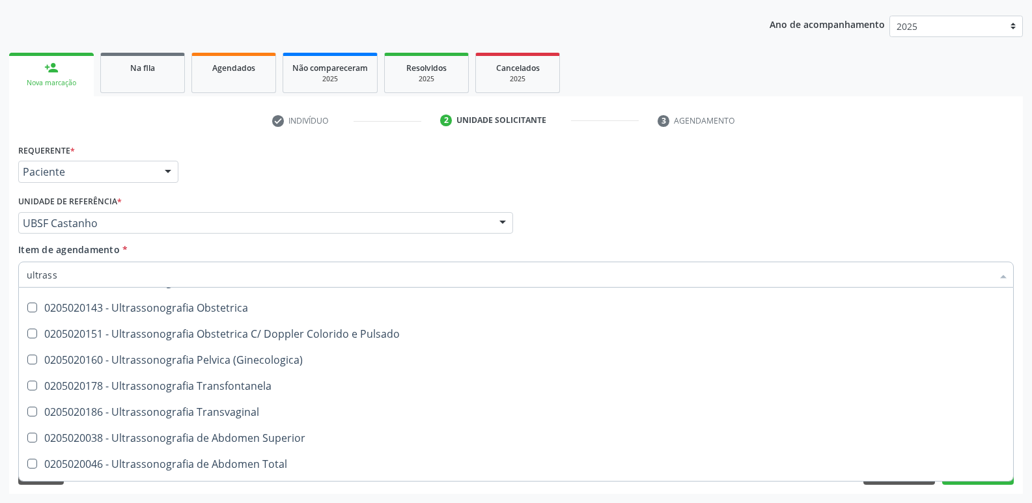
scroll to position [325, 0]
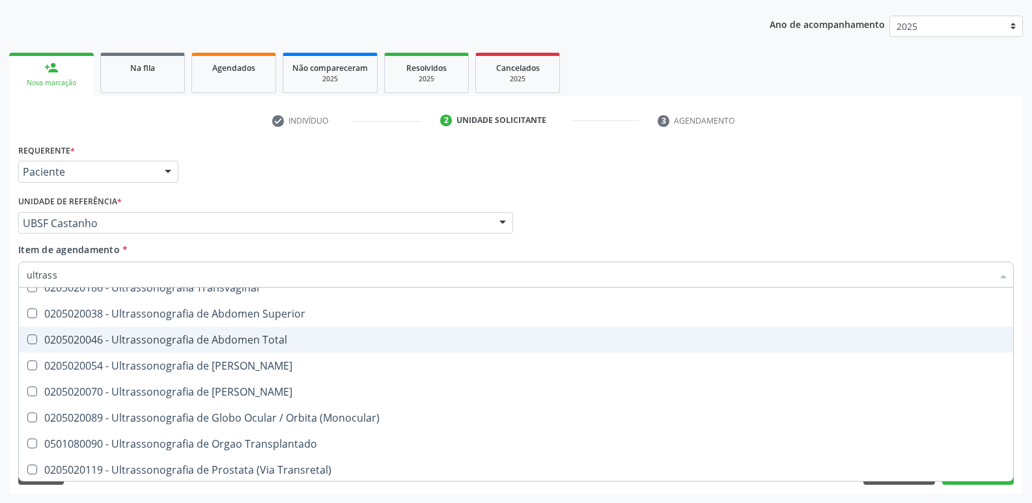
click at [342, 343] on div "0205020046 - Ultrassonografia de Abdomen Total" at bounding box center [516, 340] width 978 height 10
checkbox Total "true"
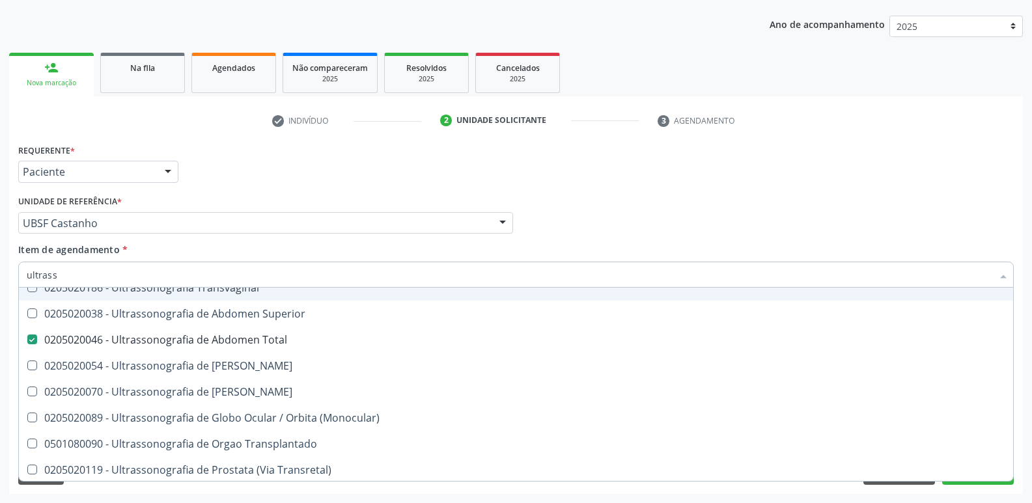
click at [359, 172] on div "Requerente * Paciente Profissional de Saúde Paciente Nenhum resultado encontrad…" at bounding box center [516, 166] width 1002 height 51
checkbox X "true"
checkbox Total "false"
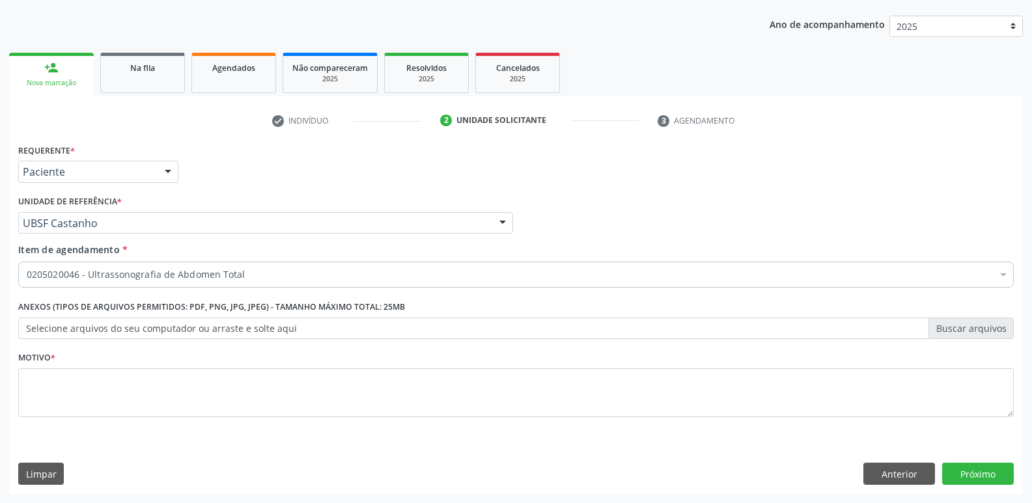
scroll to position [0, 0]
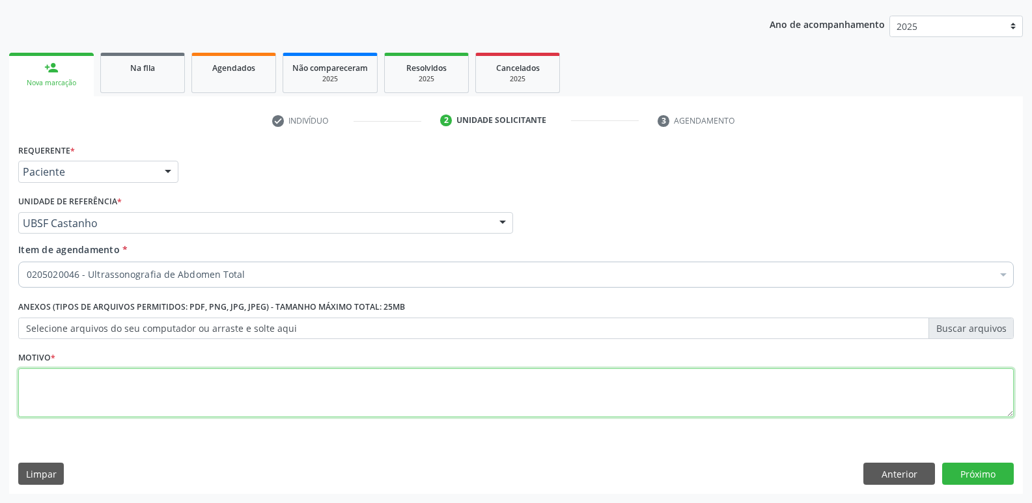
click at [198, 396] on textarea at bounding box center [515, 392] width 995 height 49
type textarea "avaliação"
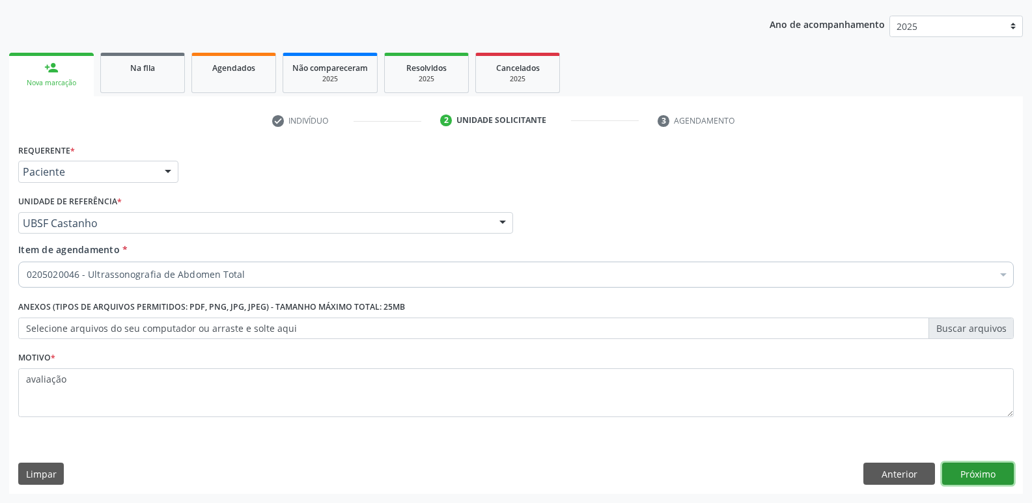
click at [970, 475] on button "Próximo" at bounding box center [978, 474] width 72 height 22
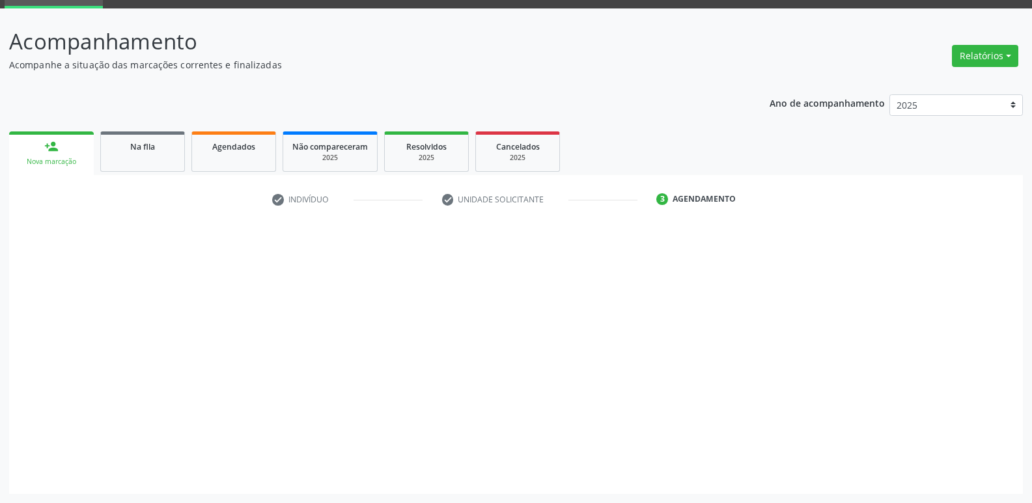
scroll to position [63, 0]
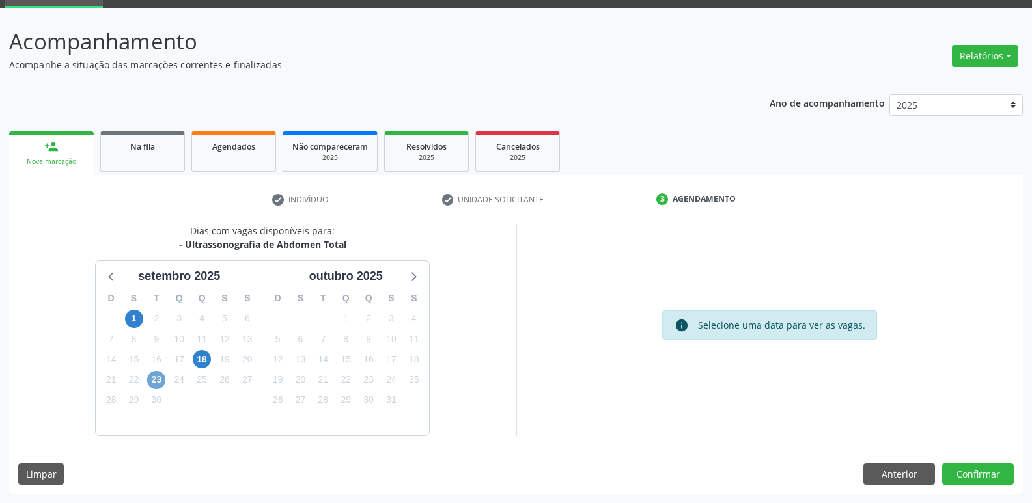
click at [156, 387] on span "23" at bounding box center [156, 380] width 18 height 18
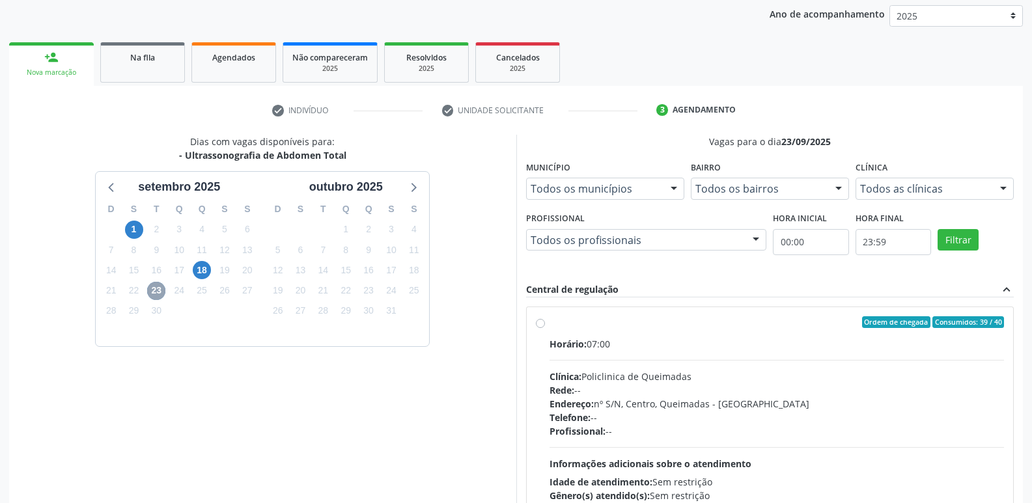
scroll to position [251, 0]
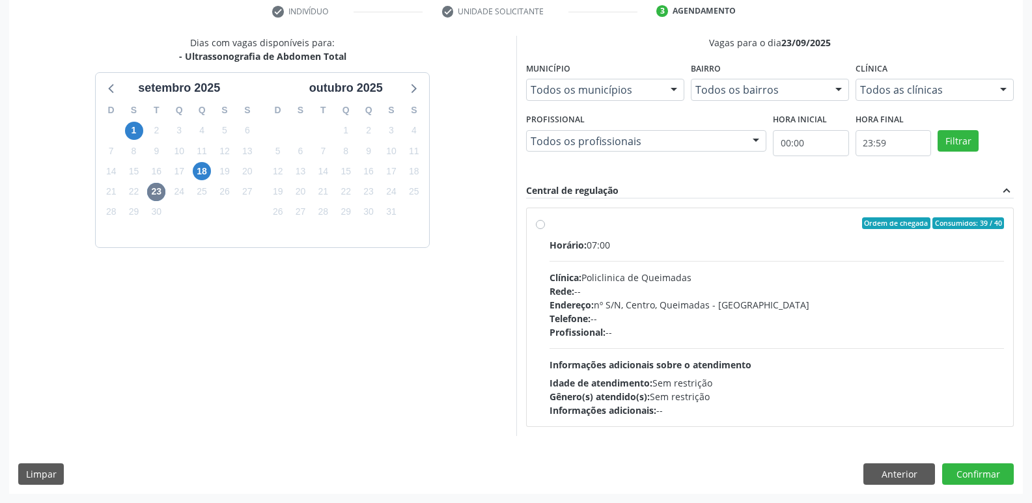
drag, startPoint x: 865, startPoint y: 316, endPoint x: 889, endPoint y: 389, distance: 76.2
click at [863, 322] on div "Telefone: --" at bounding box center [776, 319] width 455 height 14
click at [545, 229] on input "Ordem de chegada Consumidos: 39 / 40 Horário: 07:00 Clínica: Policlinica de Que…" at bounding box center [540, 223] width 9 height 12
radio input "true"
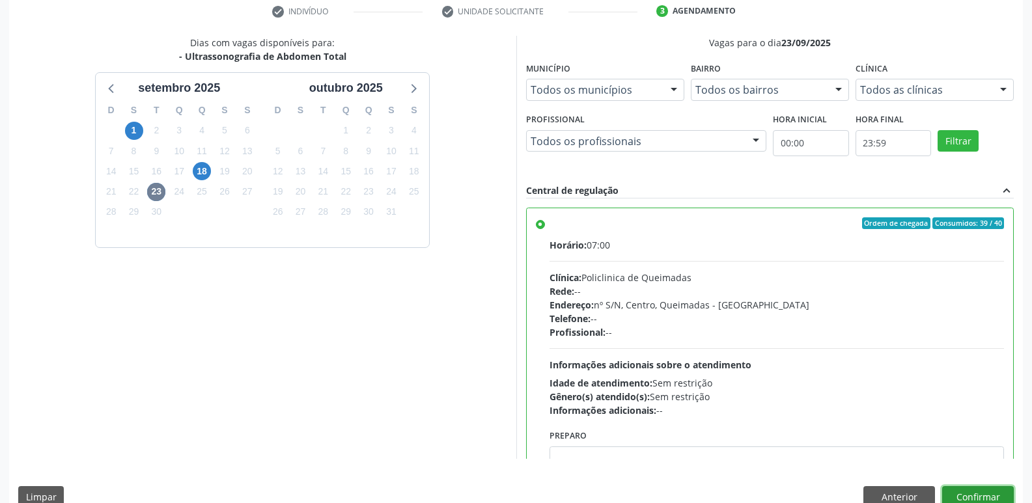
click at [989, 496] on button "Confirmar" at bounding box center [978, 497] width 72 height 22
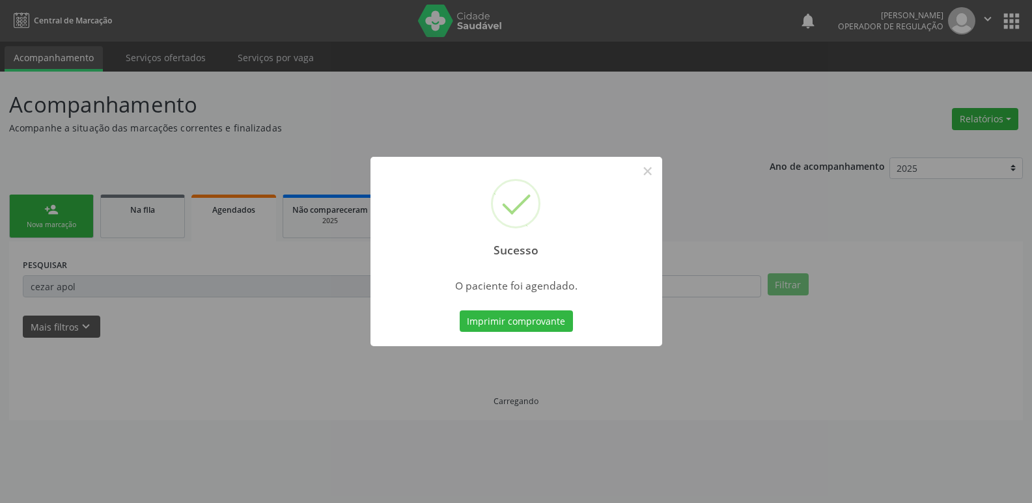
scroll to position [0, 0]
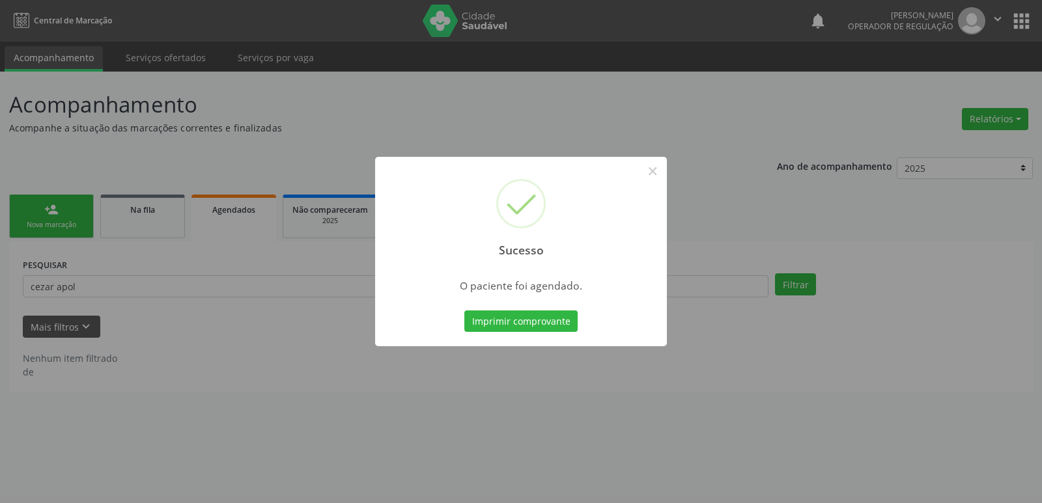
click at [464, 311] on button "Imprimir comprovante" at bounding box center [520, 322] width 113 height 22
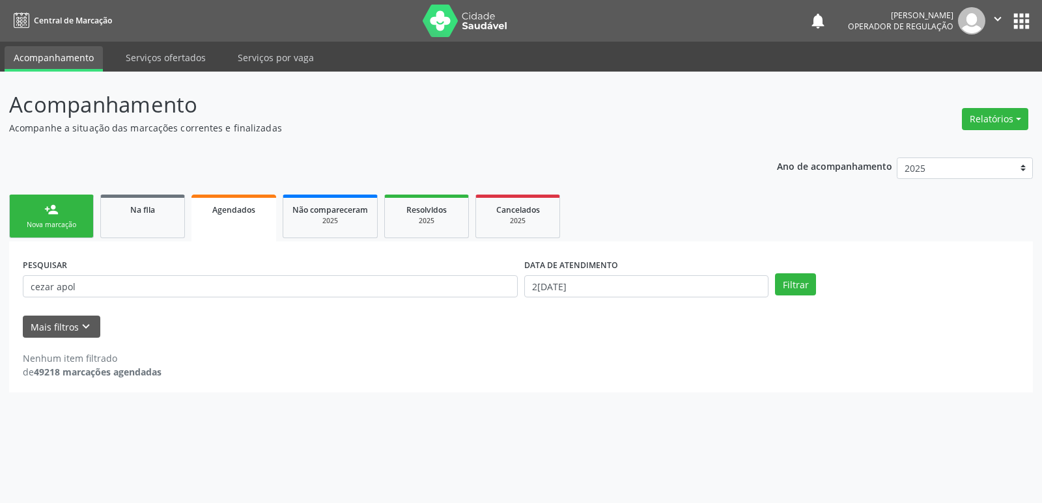
drag, startPoint x: 547, startPoint y: 387, endPoint x: 549, endPoint y: 364, distance: 22.9
click at [549, 364] on div "PESQUISAR cezar apol DATA DE ATENDIMENTO [DATE] Filtrar UNIDADE DE REFERÊNCIA S…" at bounding box center [520, 317] width 1023 height 151
click at [57, 210] on div "person_add" at bounding box center [51, 209] width 14 height 14
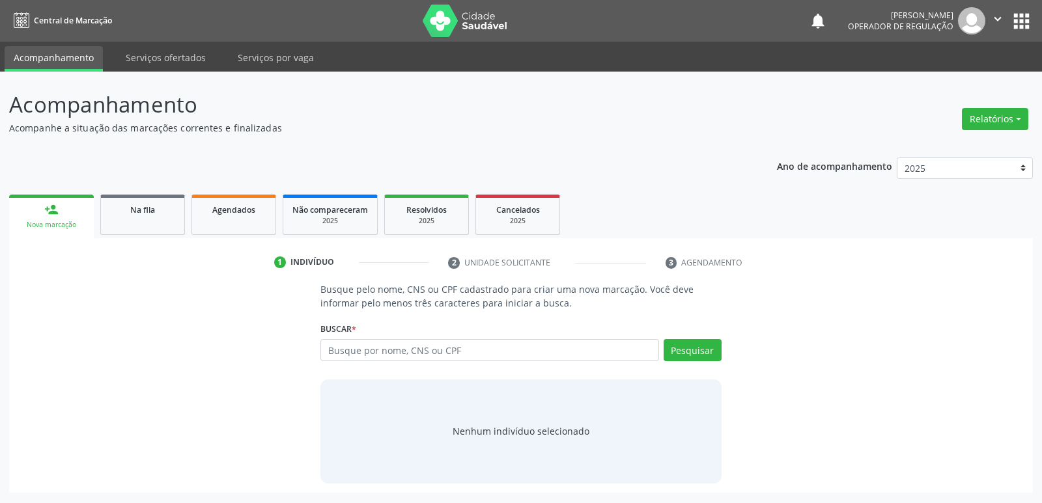
click at [491, 337] on div "Buscar * Busque por nome, CNS ou CPF Nenhum resultado encontrado para: " " Digi…" at bounding box center [520, 344] width 400 height 51
click at [495, 346] on input "text" at bounding box center [489, 350] width 338 height 22
type input "706207524965968"
click at [687, 347] on button "Pesquisar" at bounding box center [692, 350] width 58 height 22
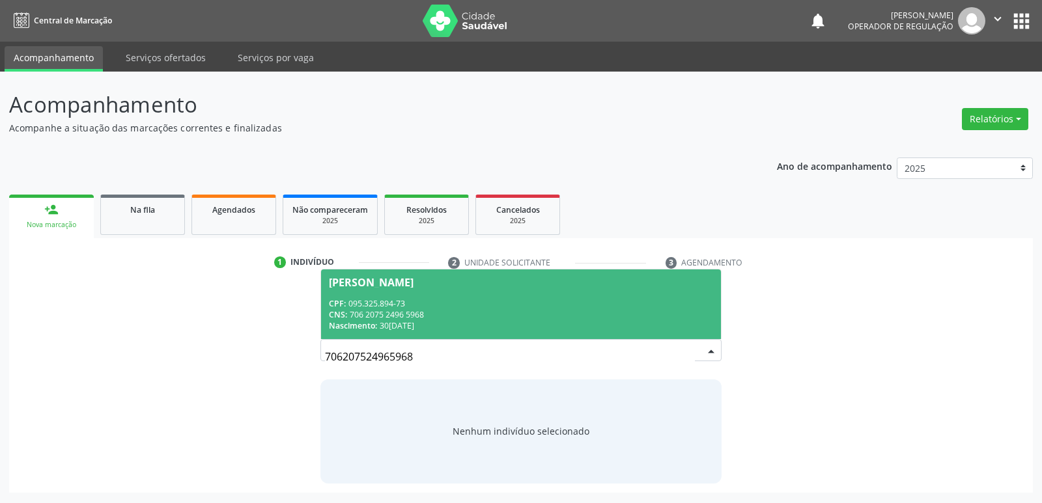
click at [506, 311] on div "CNS: 706 2075 2496 5968" at bounding box center [520, 314] width 383 height 11
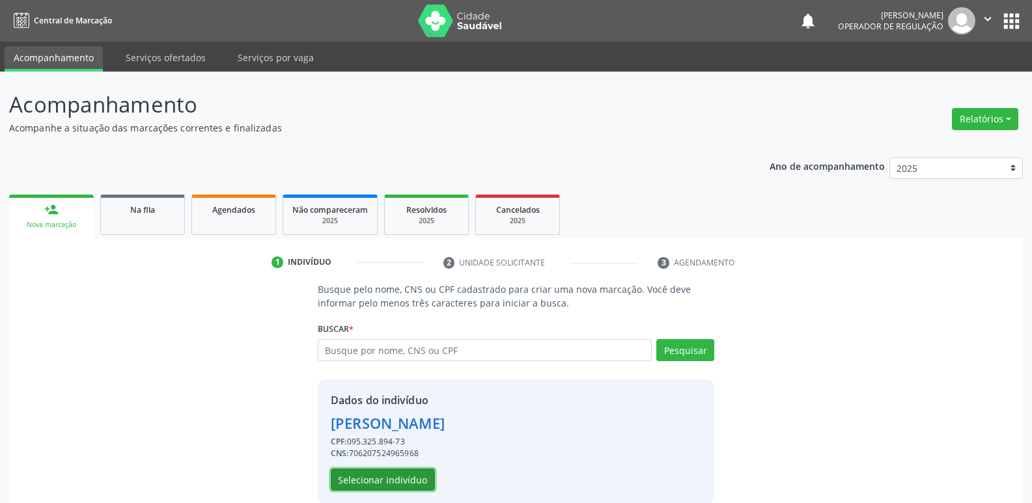
click at [359, 478] on button "Selecionar indivíduo" at bounding box center [383, 480] width 104 height 22
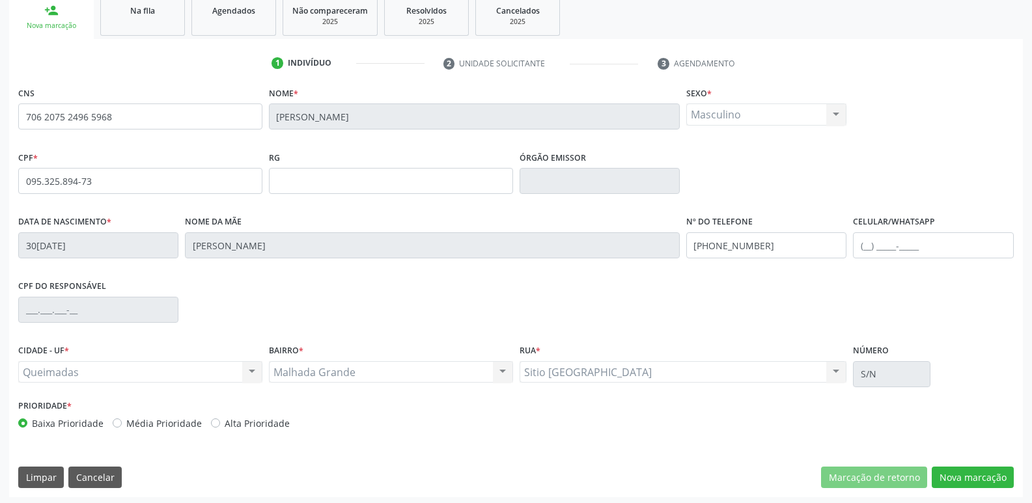
scroll to position [202, 0]
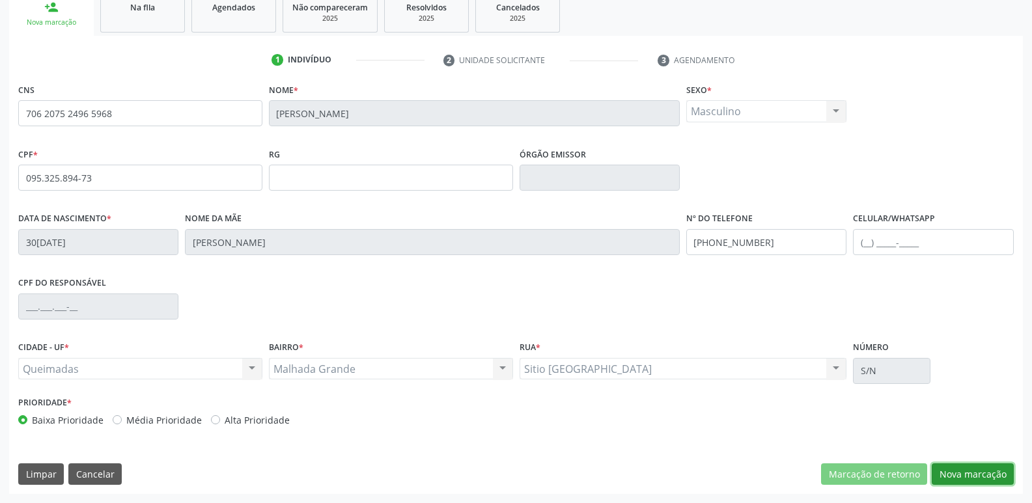
click at [988, 472] on button "Nova marcação" at bounding box center [973, 474] width 82 height 22
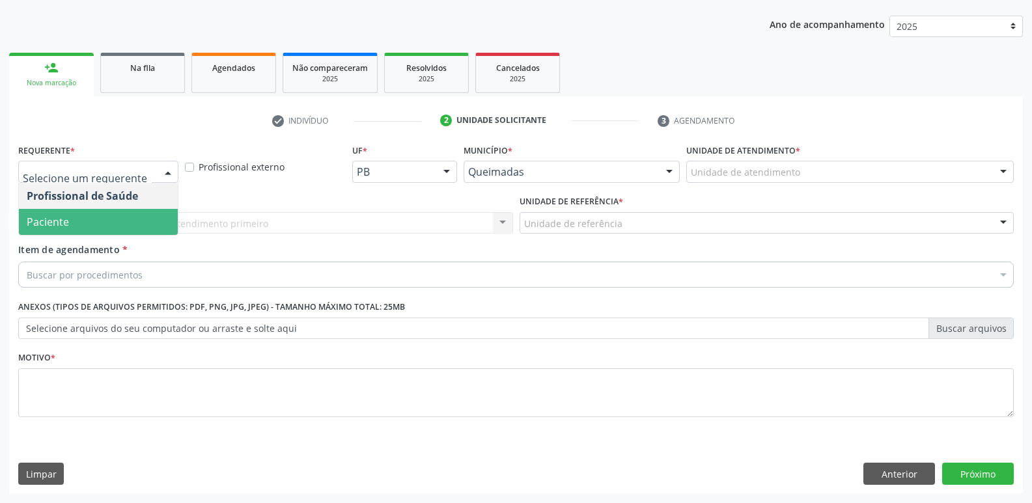
click at [61, 214] on span "Paciente" at bounding box center [98, 222] width 159 height 26
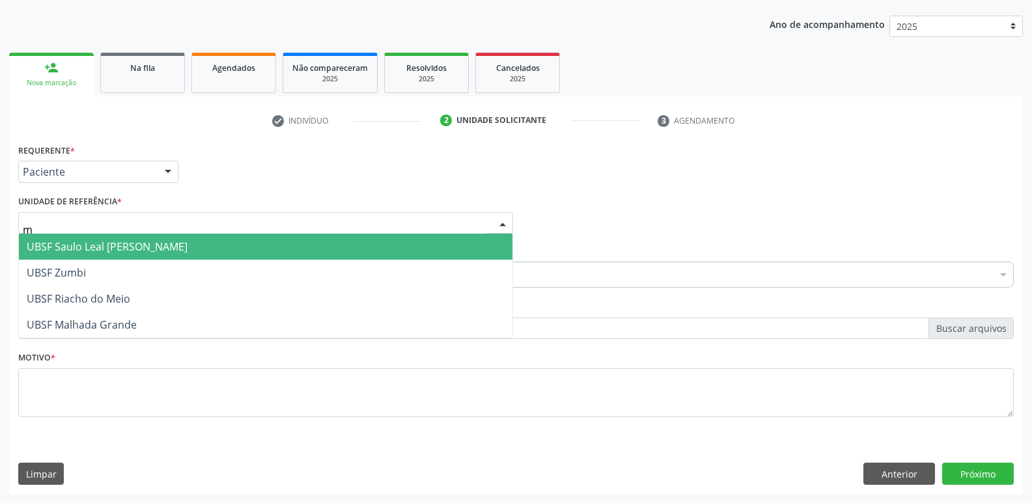
type input "ma"
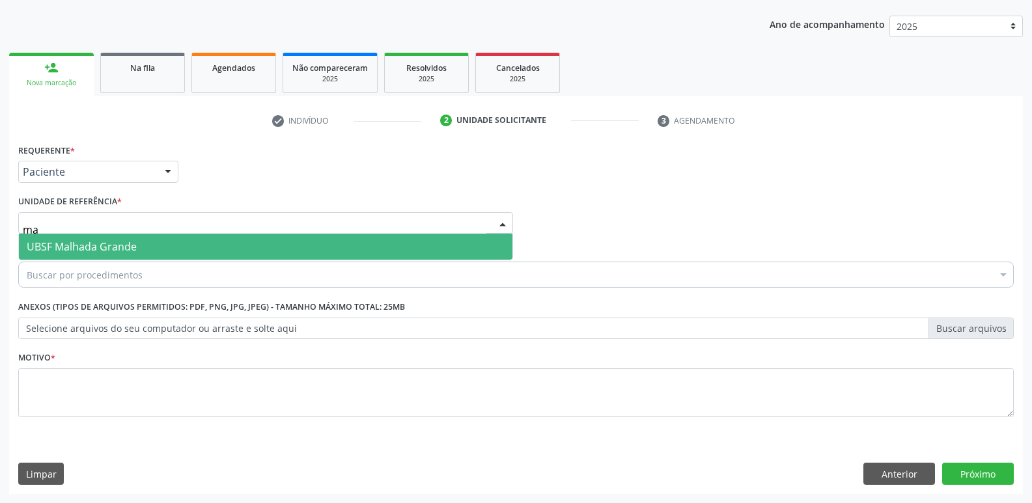
click at [57, 247] on span "UBSF Malhada Grande" at bounding box center [82, 247] width 110 height 14
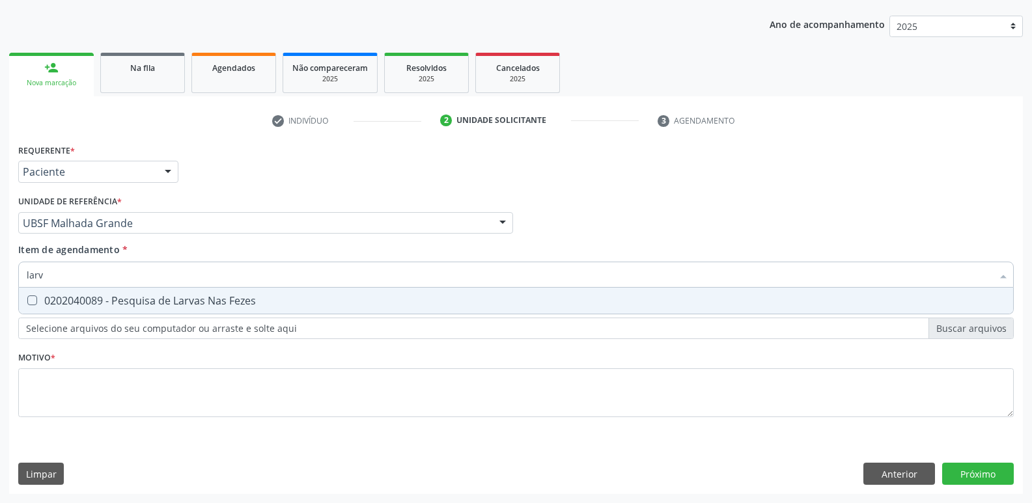
type input "larva"
click at [134, 292] on span "0202040089 - Pesquisa de Larvas Nas Fezes" at bounding box center [516, 301] width 994 height 26
checkbox Fezes "true"
type input "l"
checkbox Fezes "false"
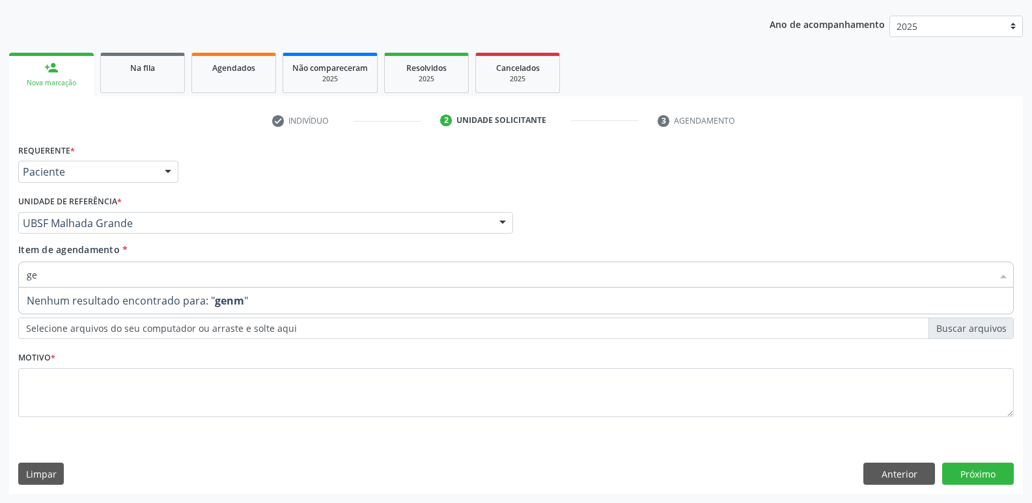
type input "g"
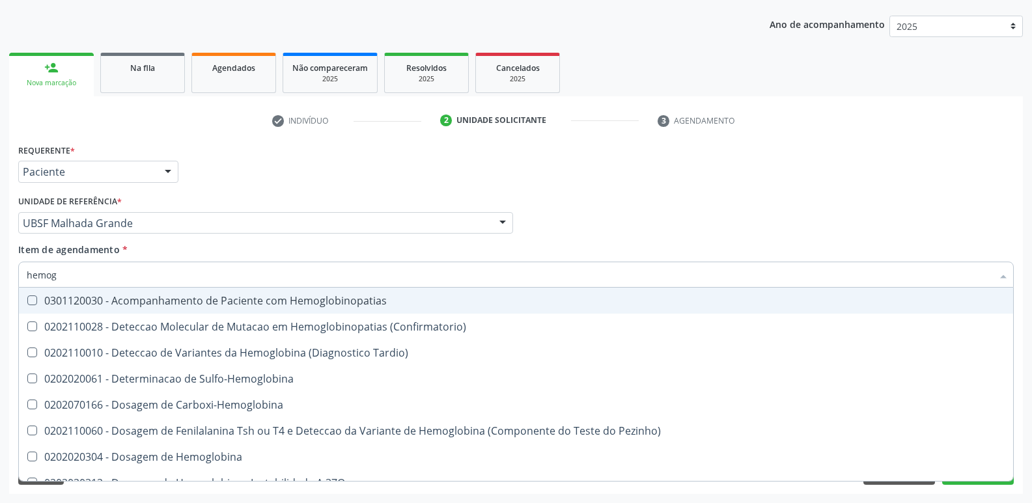
type input "hemogr"
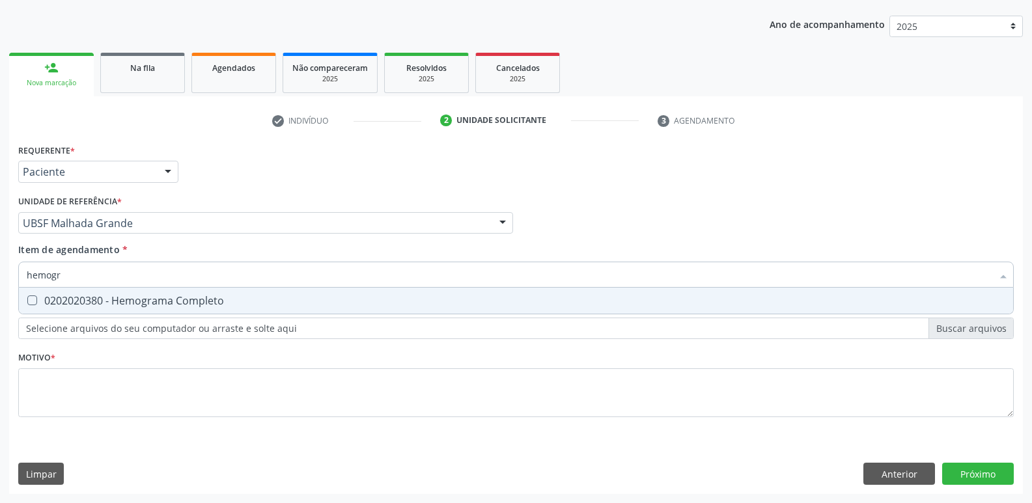
click at [131, 305] on div "0202020380 - Hemograma Completo" at bounding box center [516, 301] width 978 height 10
checkbox Completo "true"
type input "hemog"
checkbox Completo "false"
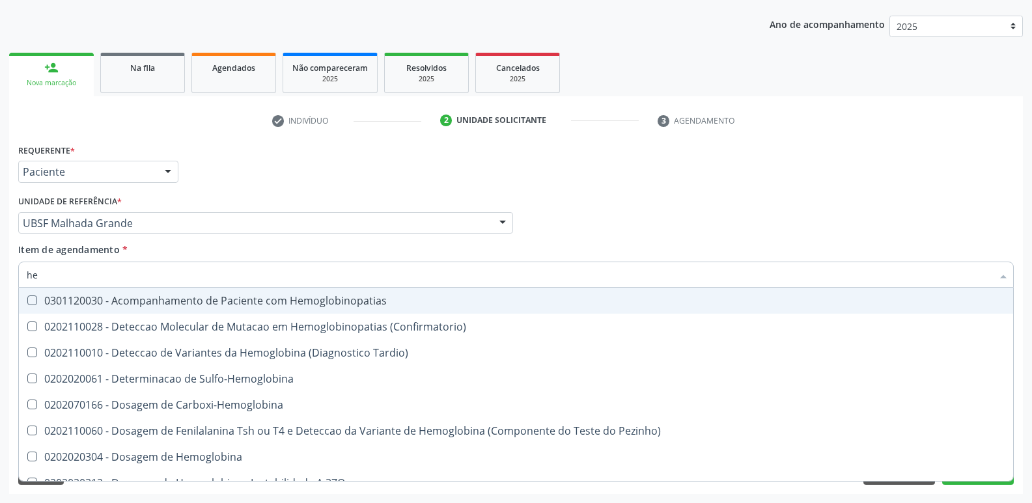
type input "h"
checkbox Completo "false"
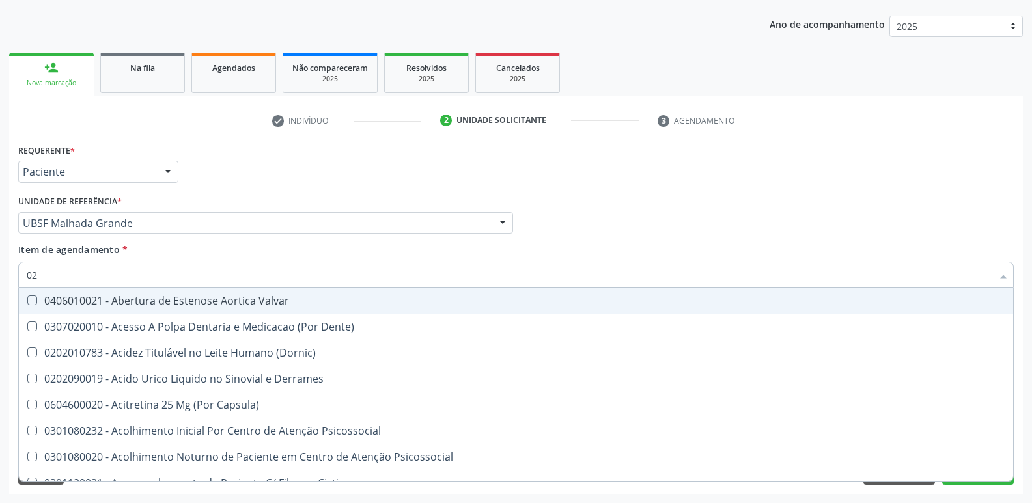
type input "020"
checkbox Eletro-Oculografia "true"
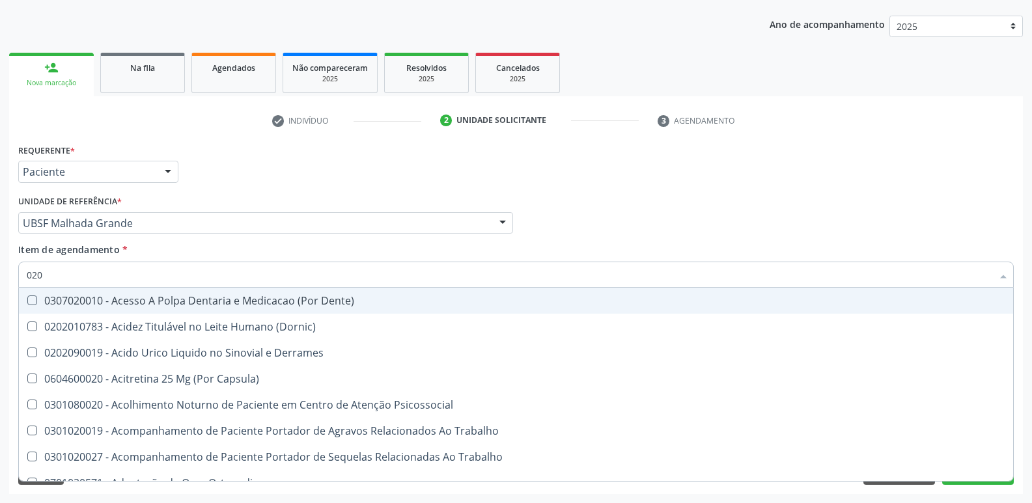
type input "0202"
checkbox Revisao "true"
checkbox Dias "true"
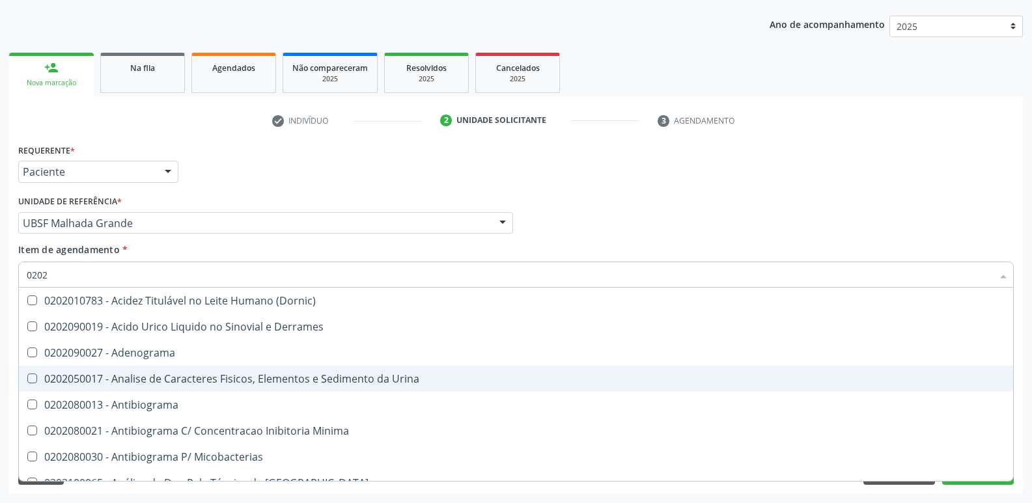
drag, startPoint x: 217, startPoint y: 379, endPoint x: 184, endPoint y: 361, distance: 37.6
click at [206, 374] on div "0202050017 - Analise de Caracteres Fisicos, Elementos e Sedimento da Urina" at bounding box center [516, 379] width 978 height 10
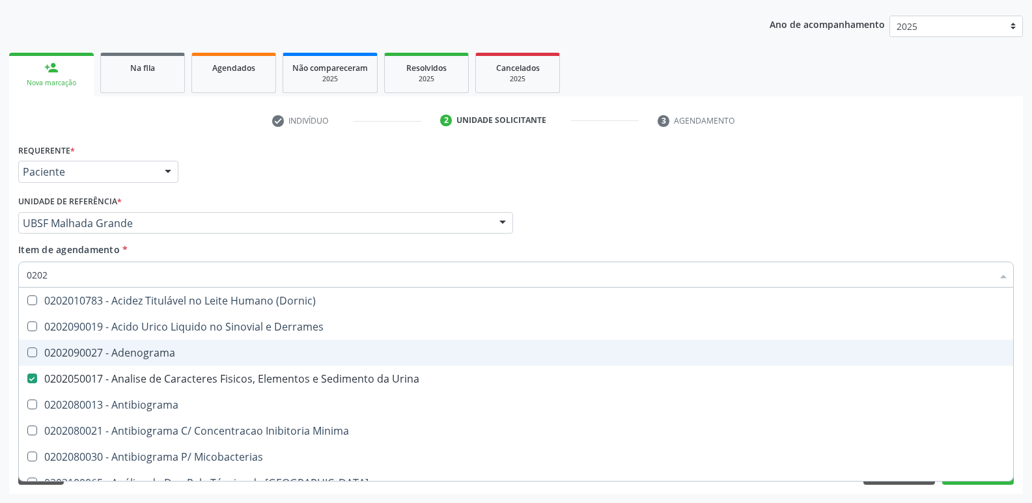
checkbox Urina "true"
type input "020"
checkbox Urina "false"
checkbox Liquor "true"
checkbox Completo "false"
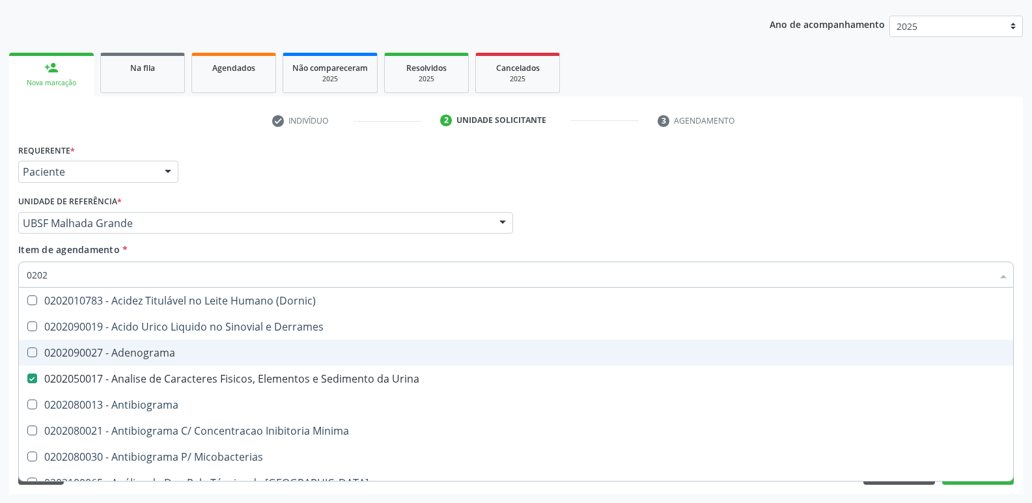
checkbox Fezes "false"
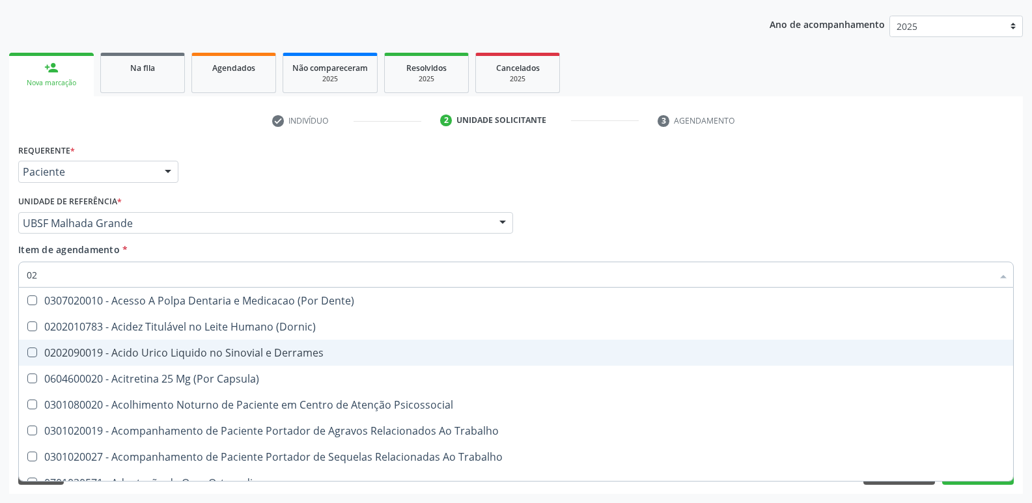
type input "0"
checkbox Urina "false"
checkbox Coagulacao "false"
checkbox Aberto\) "true"
checkbox Completo "false"
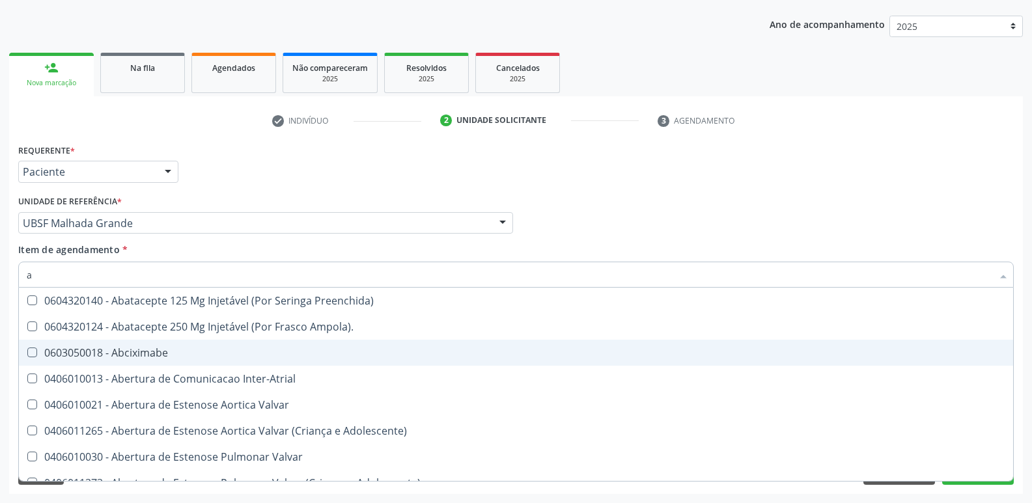
type input "al"
checkbox Craniano "true"
checkbox Urina "false"
type input "ale"
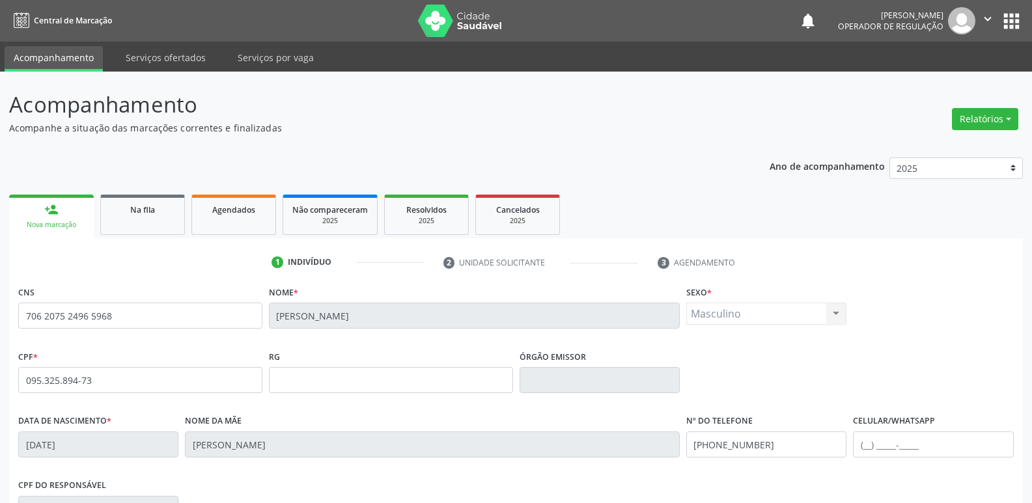
click at [1015, 12] on button "apps" at bounding box center [1011, 21] width 23 height 23
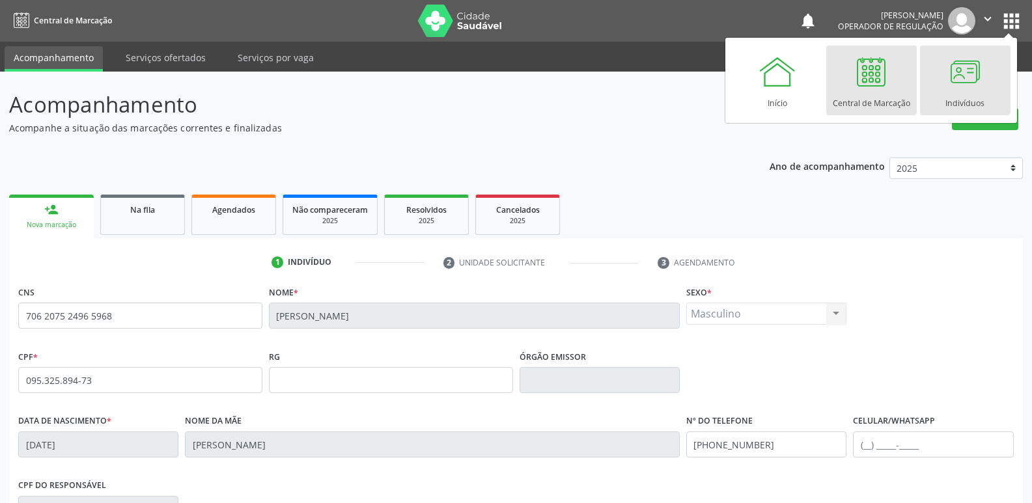
click at [970, 77] on div at bounding box center [964, 71] width 39 height 39
